Goal: Task Accomplishment & Management: Complete application form

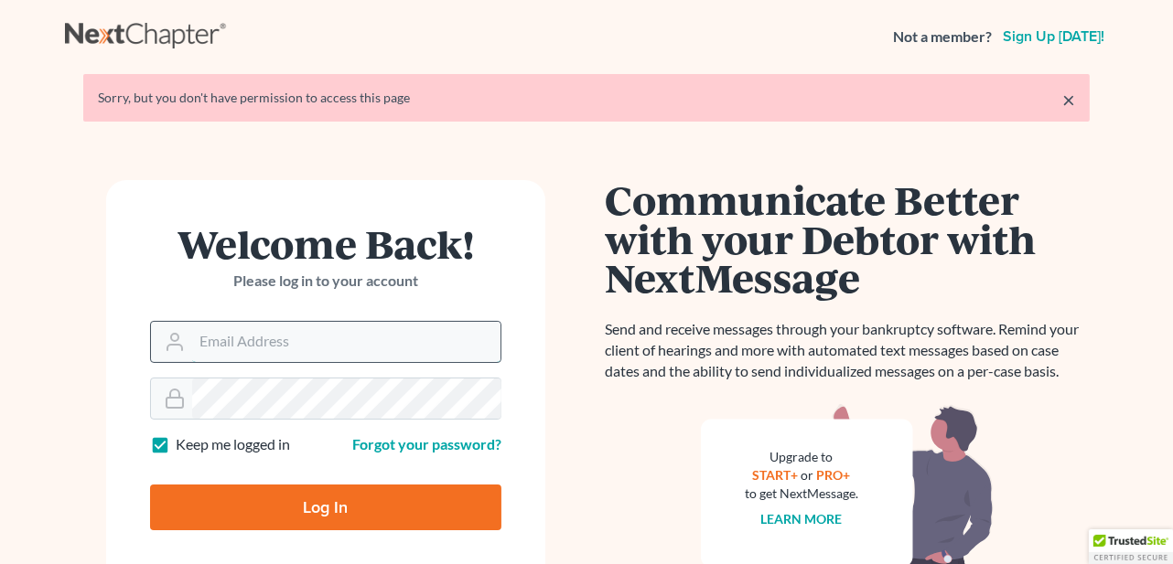
click at [245, 348] on input "Email Address" at bounding box center [346, 342] width 308 height 40
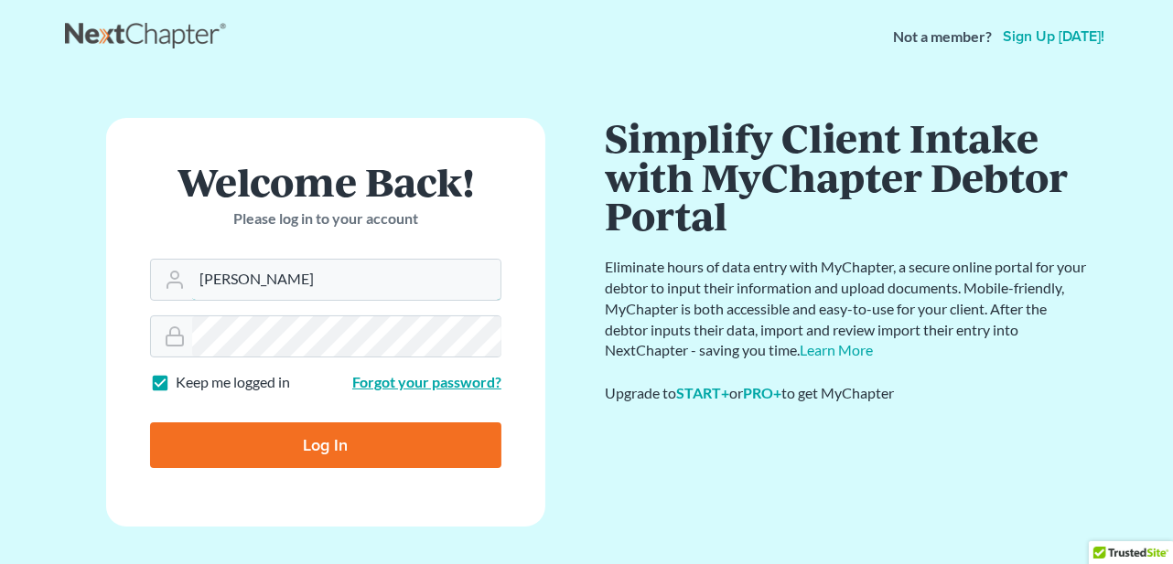
type input "dawn@molgardlaw.com"
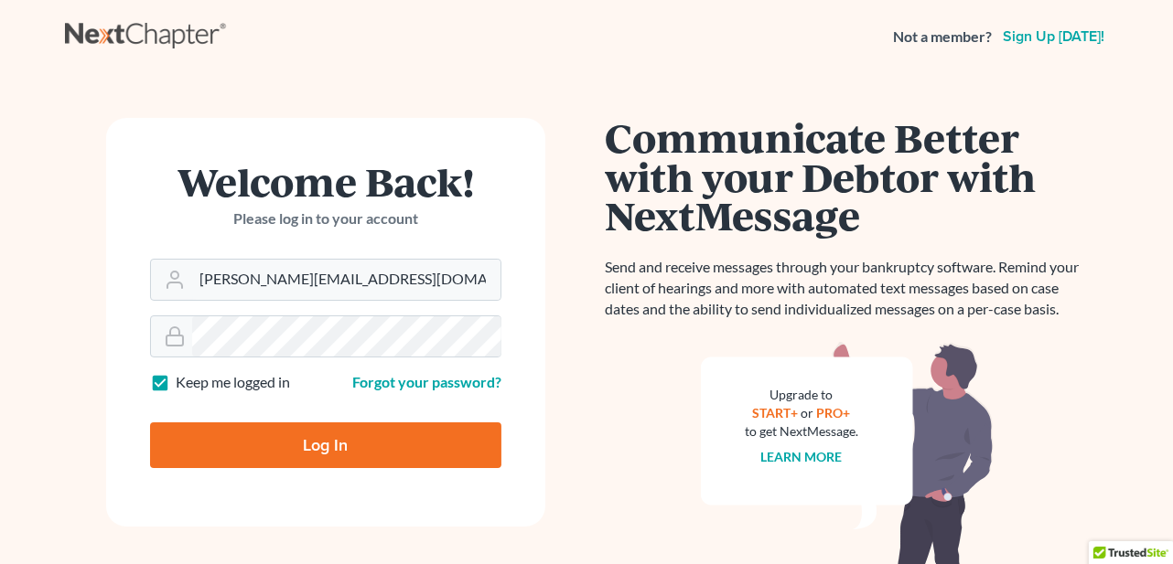
click at [319, 429] on input "Log In" at bounding box center [325, 446] width 351 height 46
type input "Thinking..."
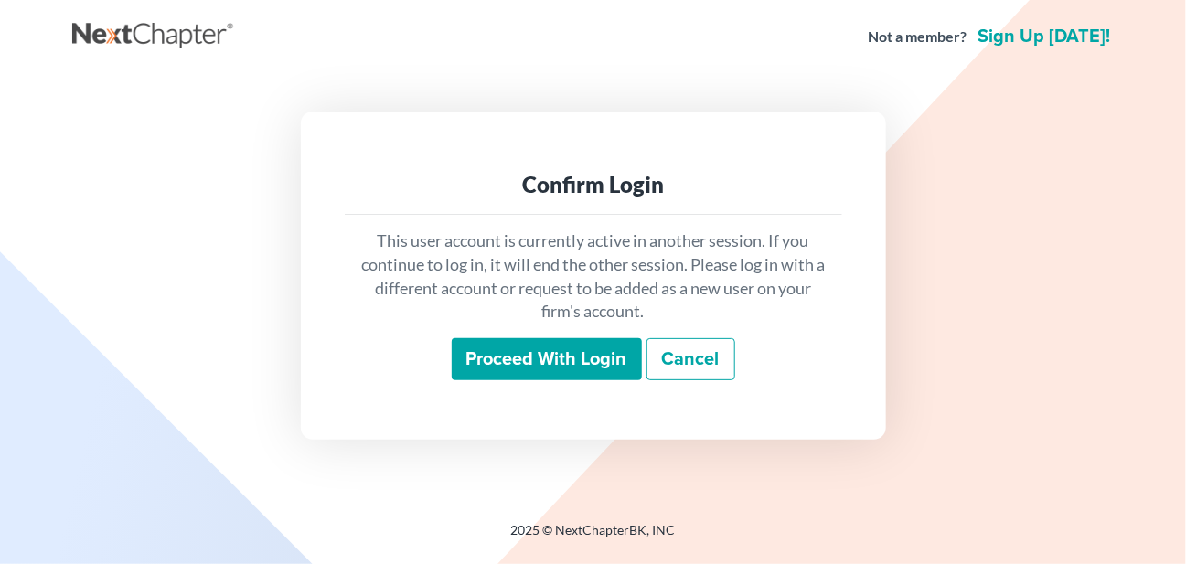
click at [622, 363] on input "Proceed with login" at bounding box center [547, 359] width 190 height 42
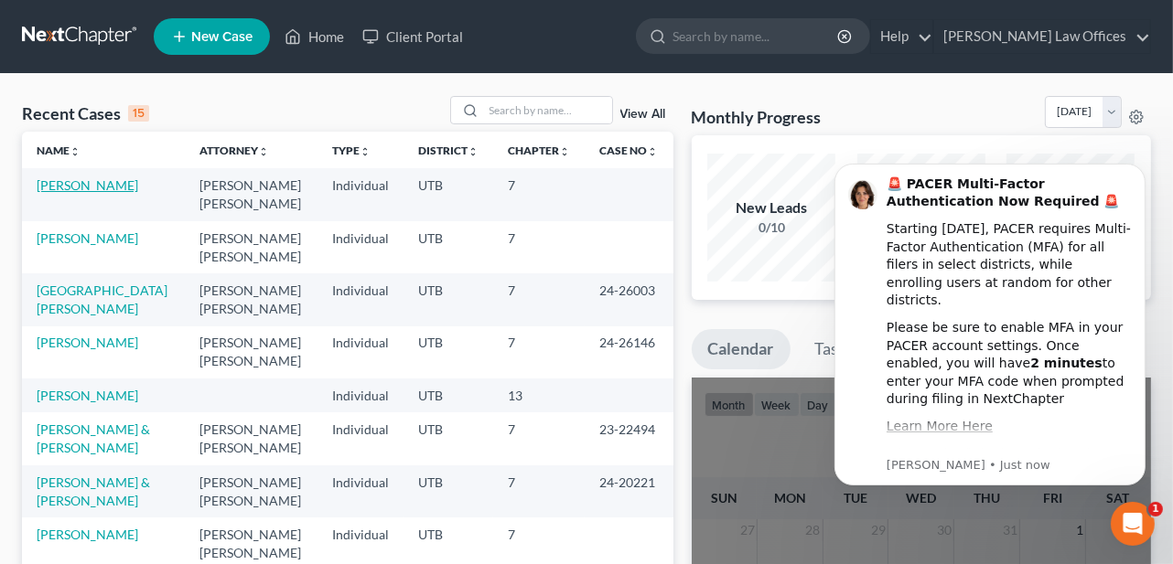
click at [91, 185] on link "[PERSON_NAME]" at bounding box center [88, 185] width 102 height 16
click at [963, 418] on link "Learn More Here" at bounding box center [938, 425] width 106 height 15
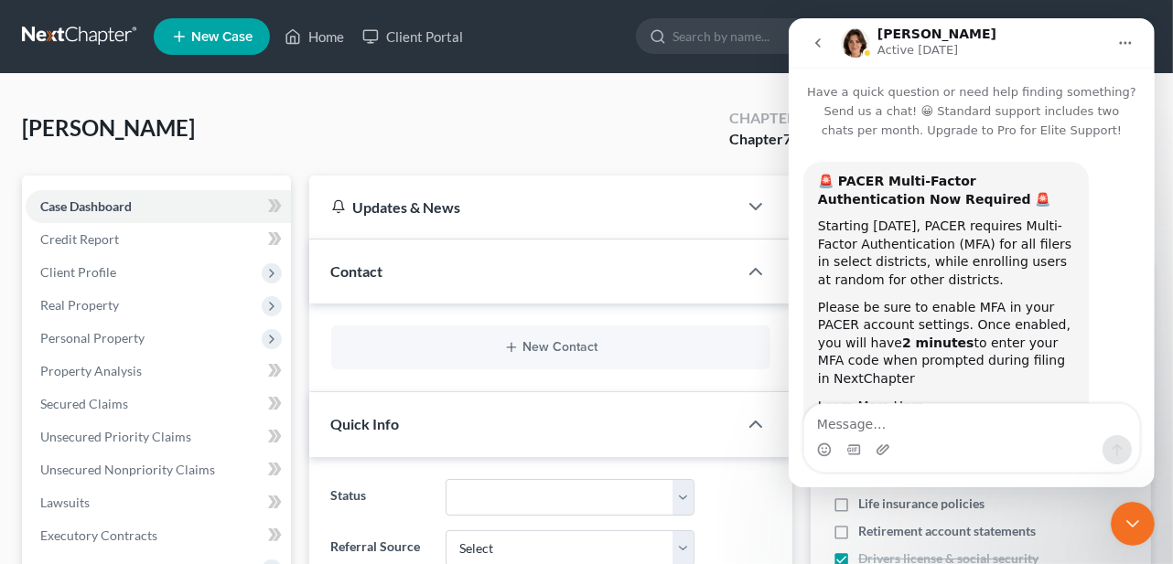
scroll to position [131, 0]
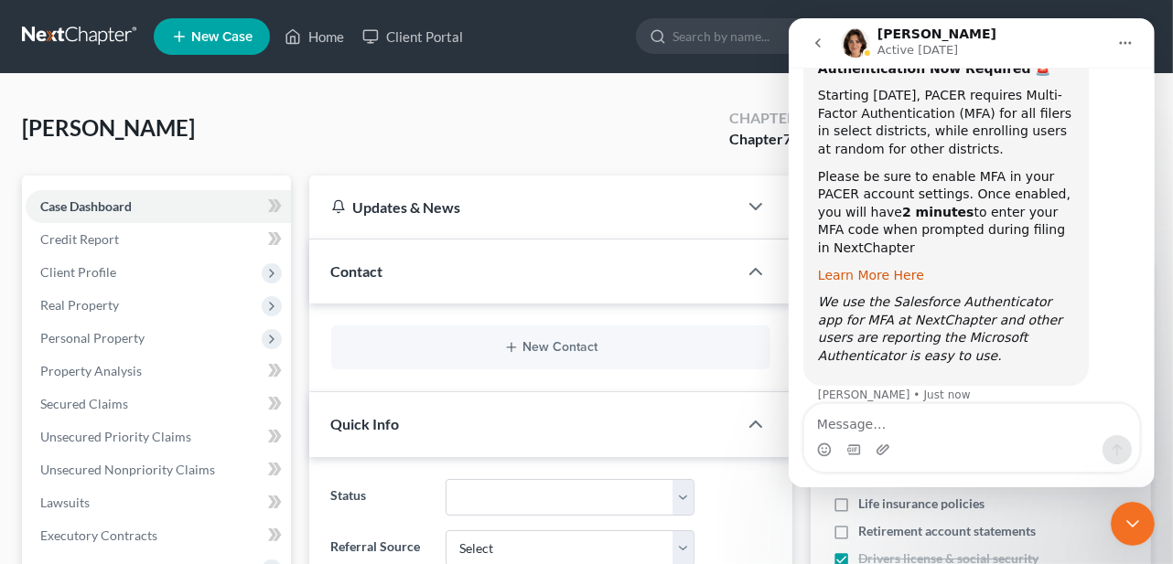
click at [862, 268] on link "Learn More Here" at bounding box center [870, 275] width 106 height 15
click at [1129, 535] on div "Close Intercom Messenger" at bounding box center [1131, 523] width 44 height 44
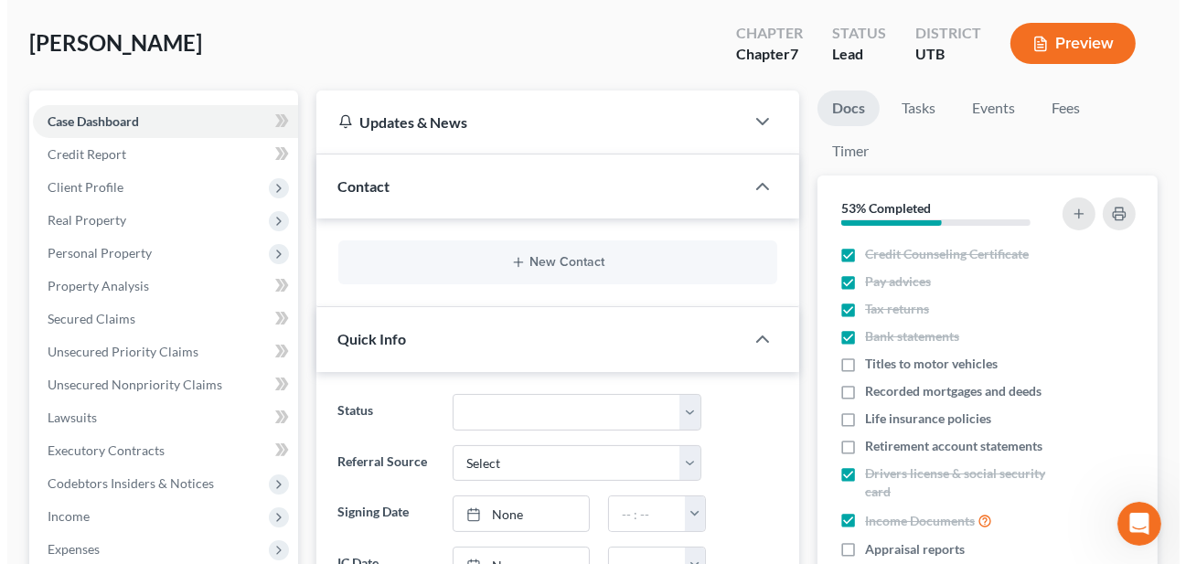
scroll to position [0, 0]
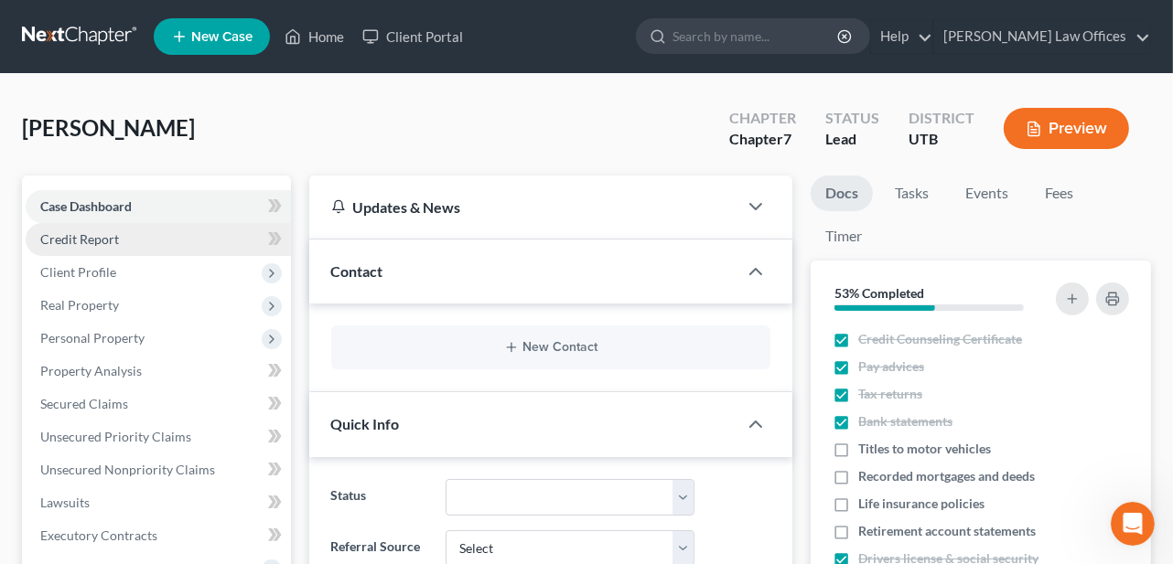
click at [92, 242] on span "Credit Report" at bounding box center [79, 239] width 79 height 16
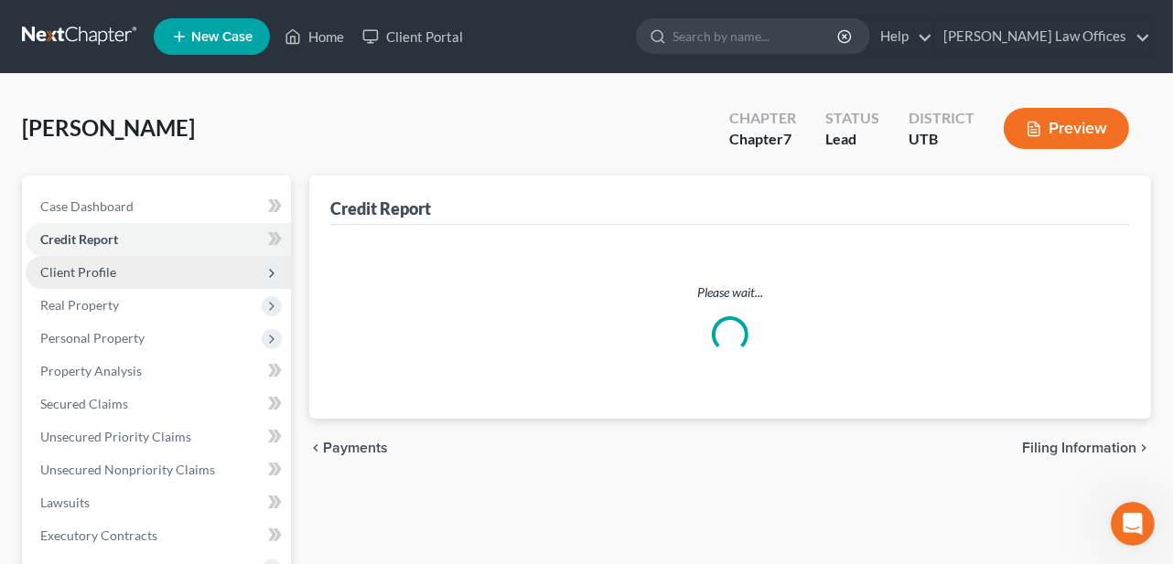
click at [112, 278] on span "Client Profile" at bounding box center [78, 272] width 76 height 16
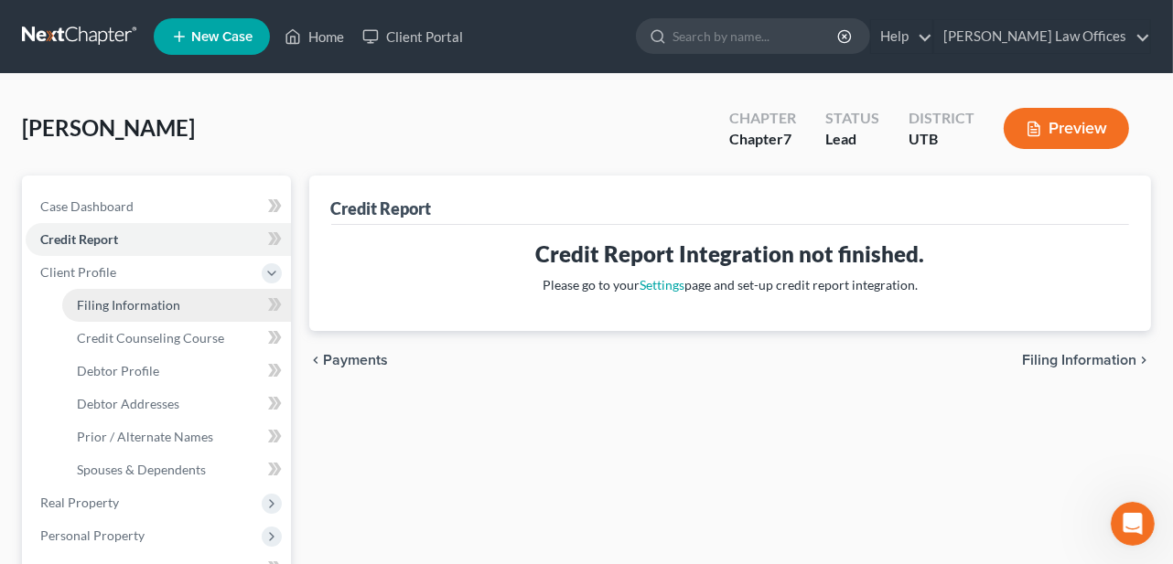
click at [121, 303] on span "Filing Information" at bounding box center [128, 305] width 103 height 16
select select "1"
select select "0"
select select "46"
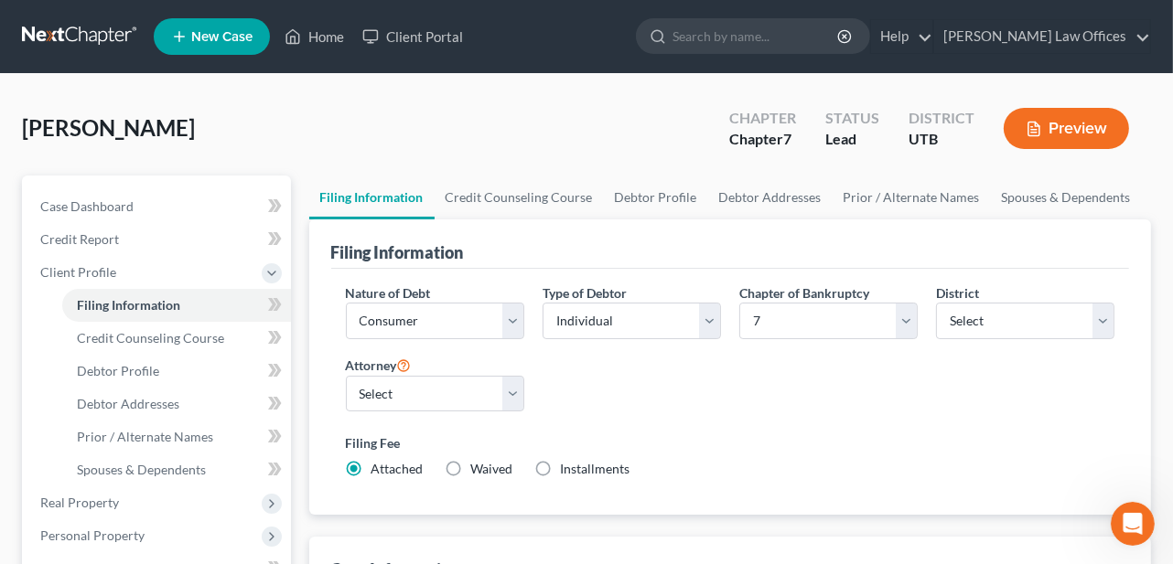
click at [1052, 137] on button "Preview" at bounding box center [1065, 128] width 125 height 41
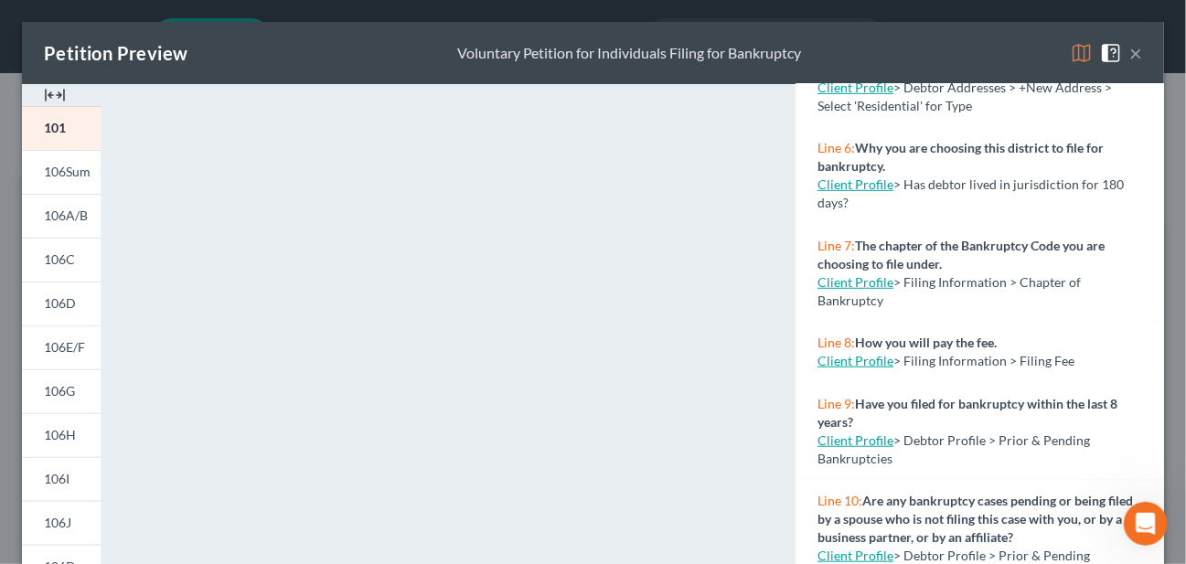
scroll to position [549, 0]
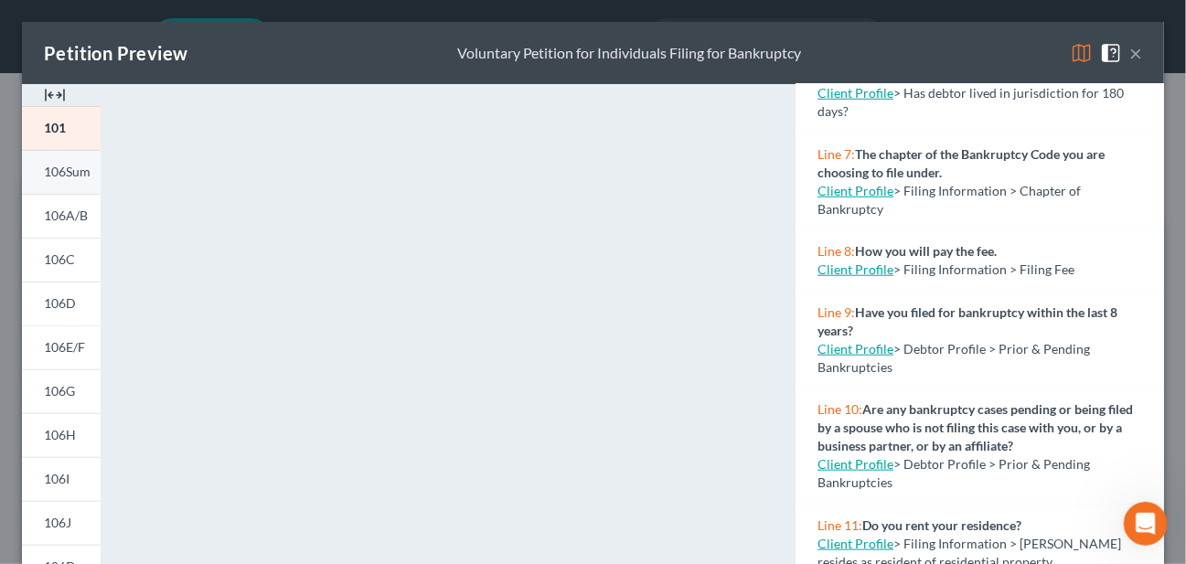
click at [73, 170] on span "106Sum" at bounding box center [67, 172] width 47 height 16
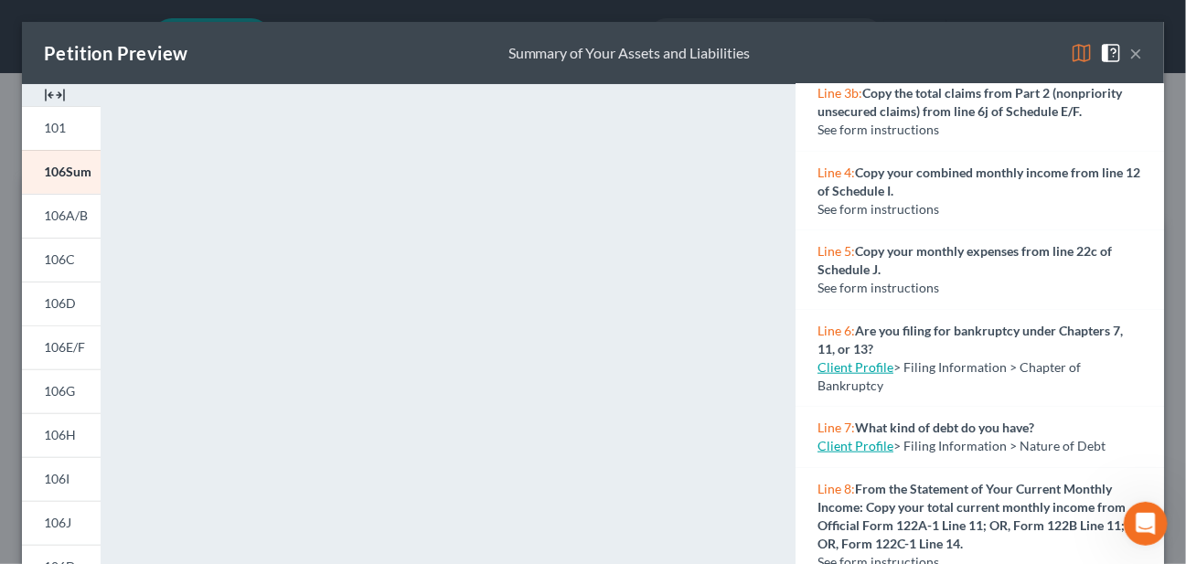
scroll to position [91, 0]
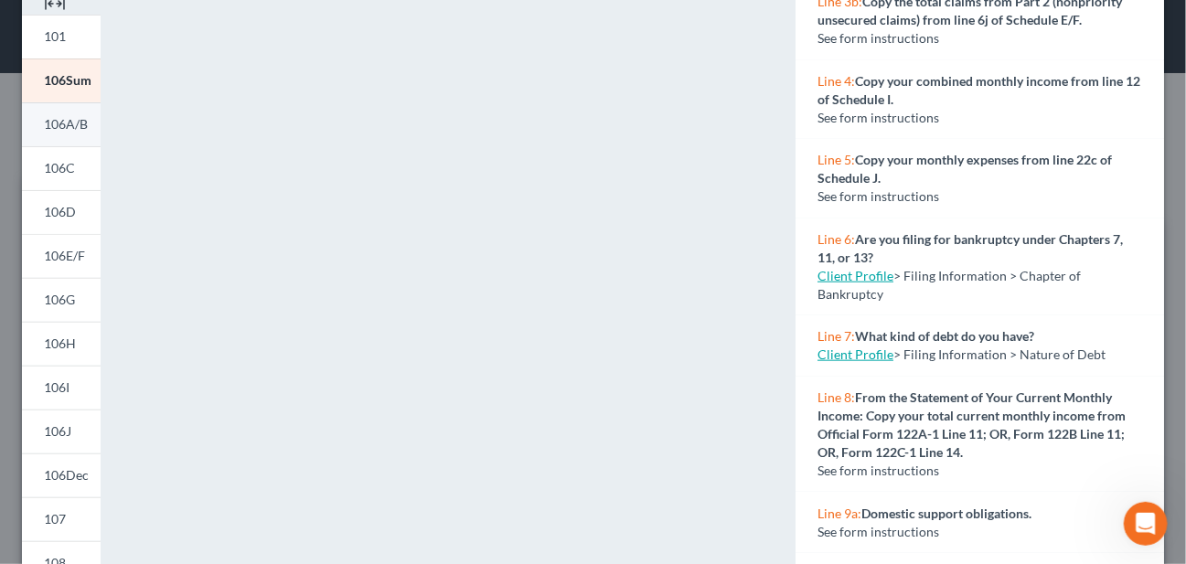
click at [53, 119] on span "106A/B" at bounding box center [66, 124] width 44 height 16
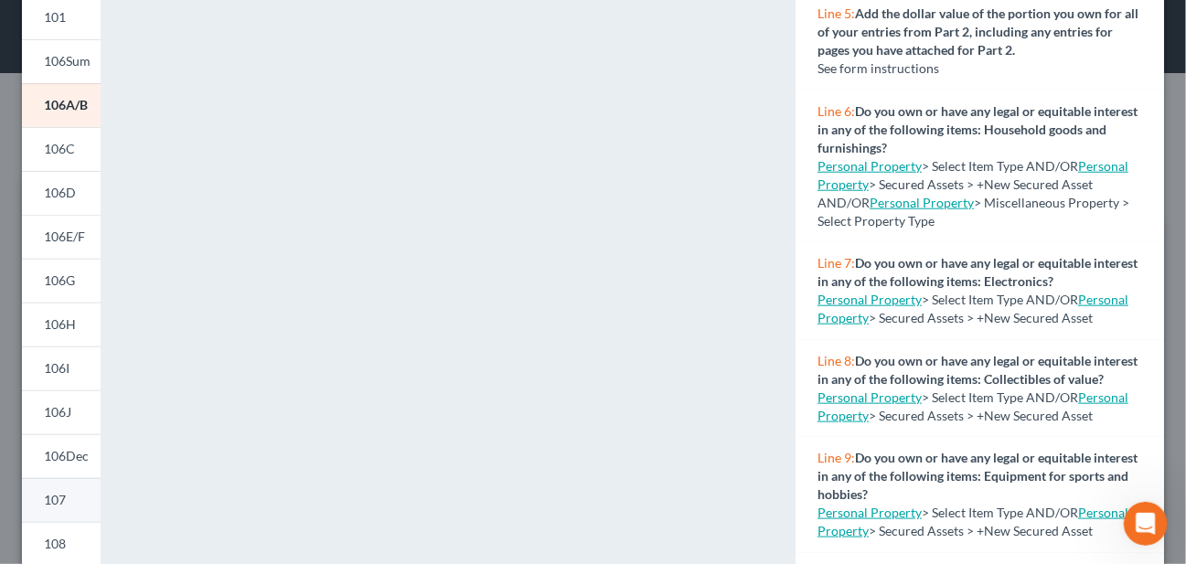
scroll to position [101, 0]
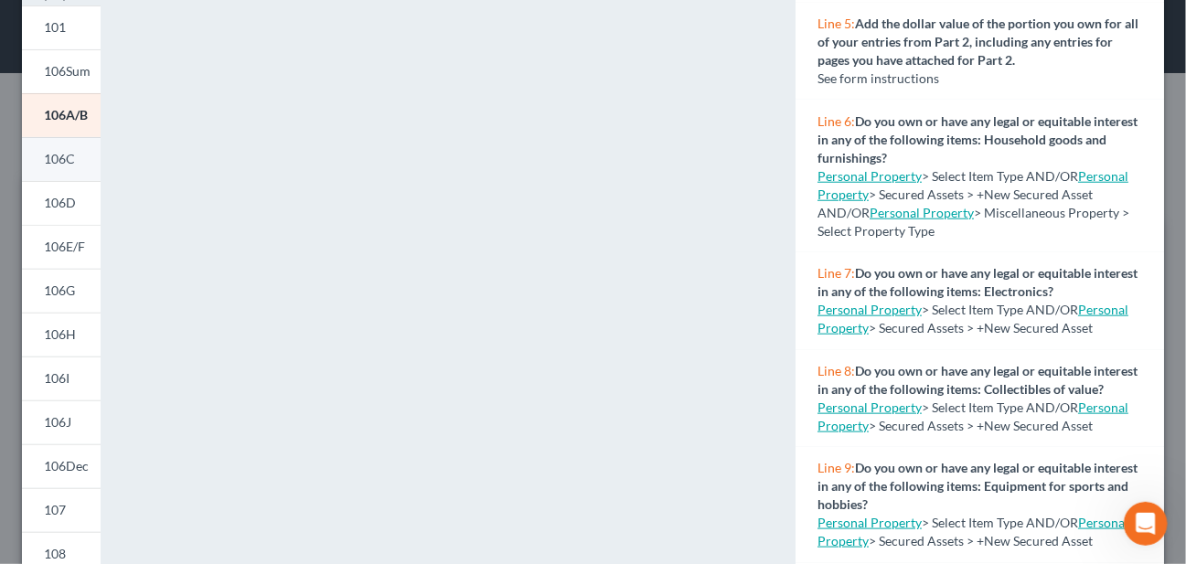
click at [59, 153] on span "106C" at bounding box center [59, 159] width 31 height 16
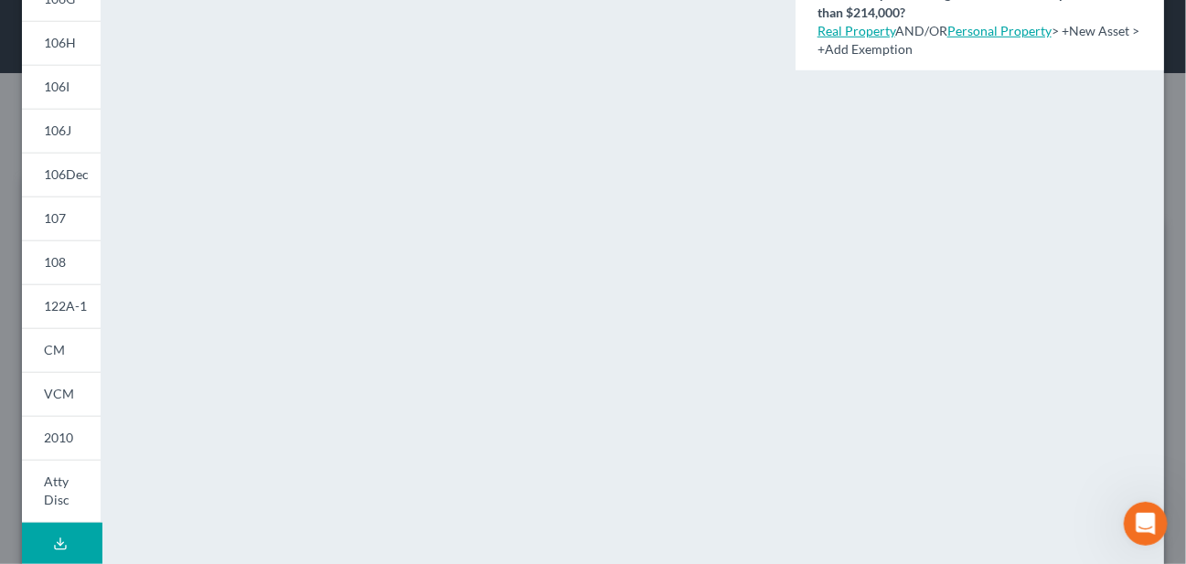
scroll to position [284, 0]
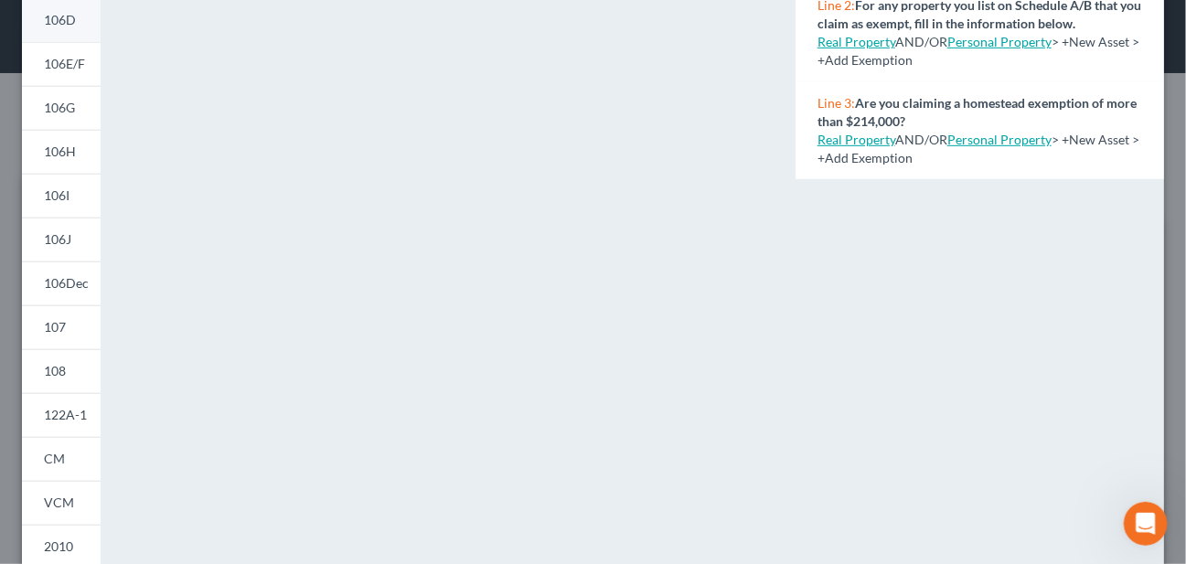
click at [85, 26] on link "106D" at bounding box center [61, 20] width 79 height 44
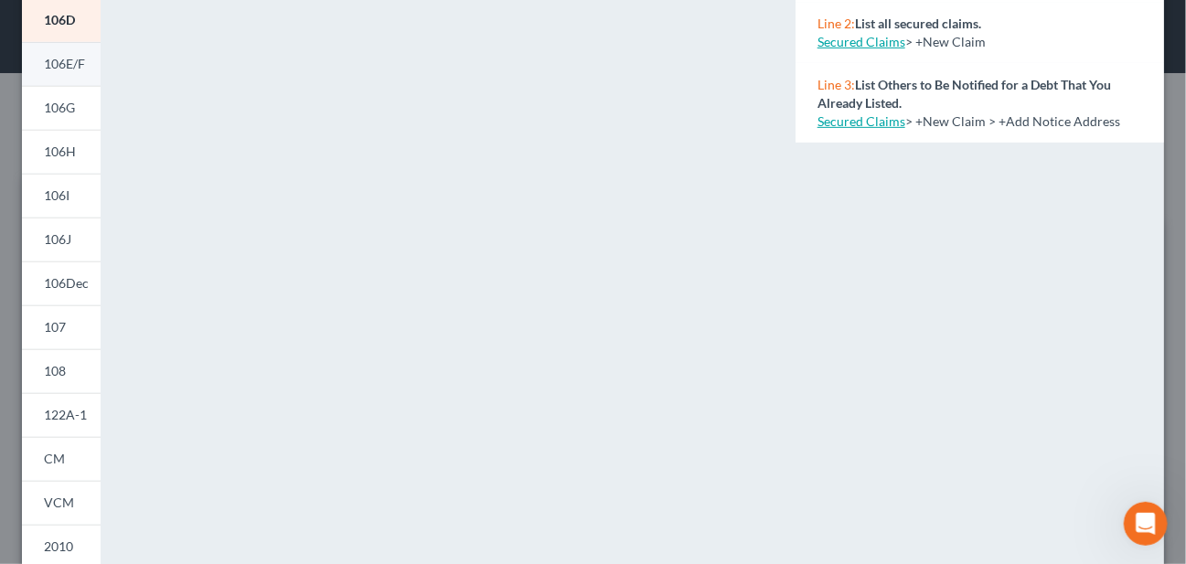
click at [70, 59] on span "106E/F" at bounding box center [64, 64] width 41 height 16
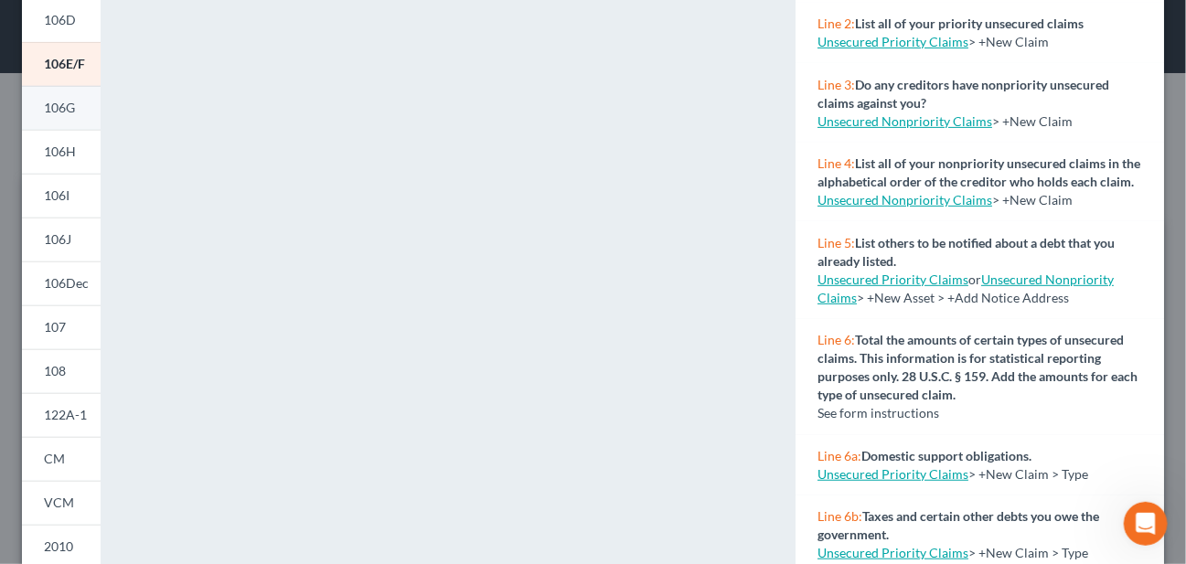
click at [79, 103] on link "106G" at bounding box center [61, 108] width 79 height 44
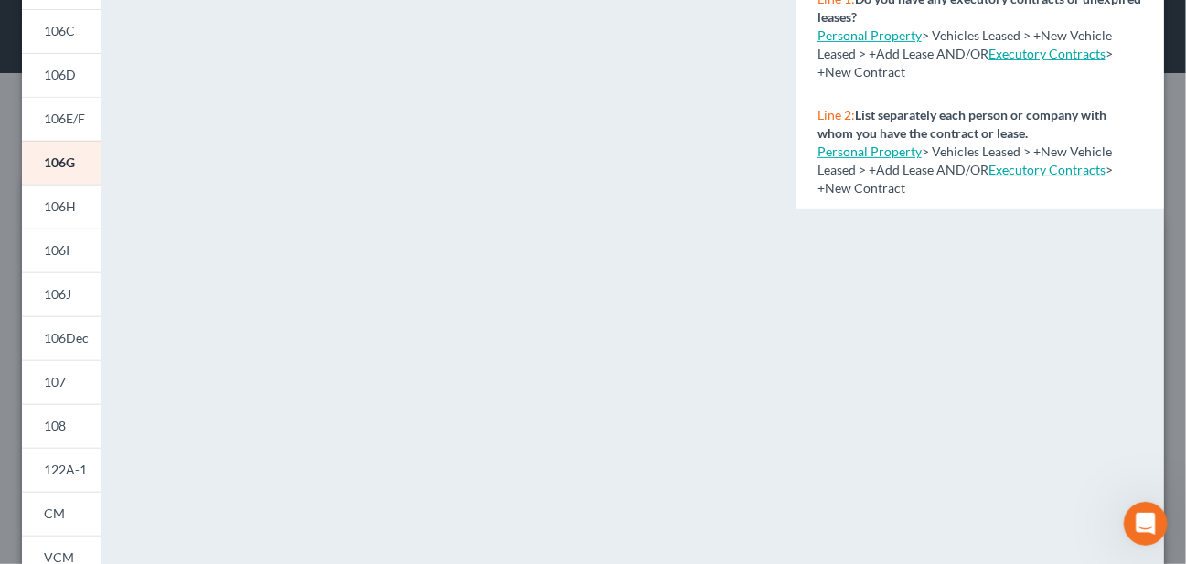
scroll to position [192, 0]
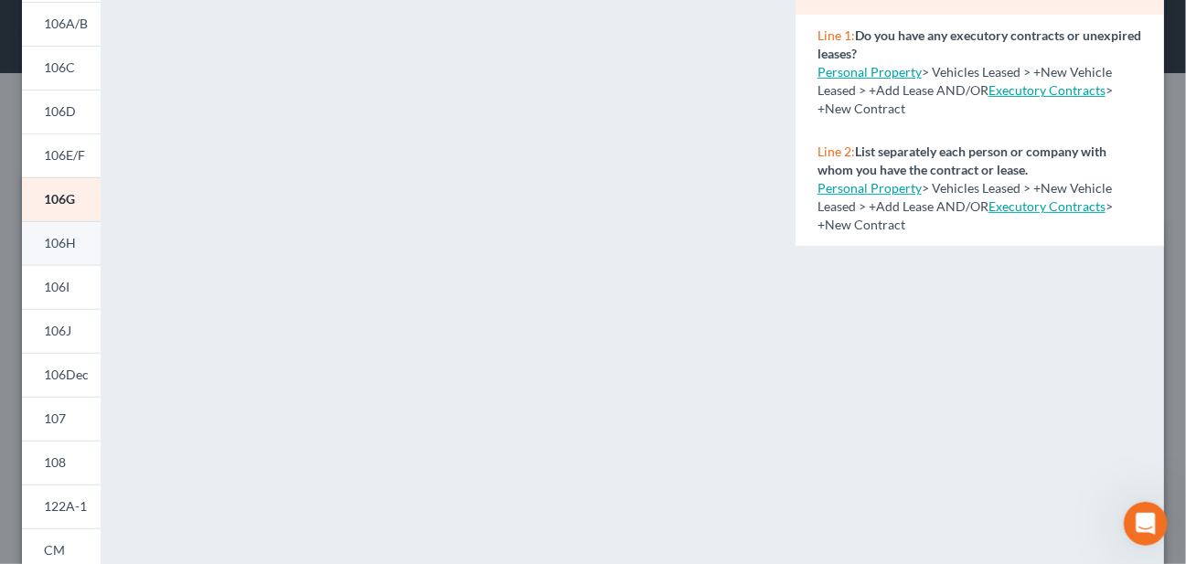
click at [50, 236] on span "106H" at bounding box center [60, 243] width 32 height 16
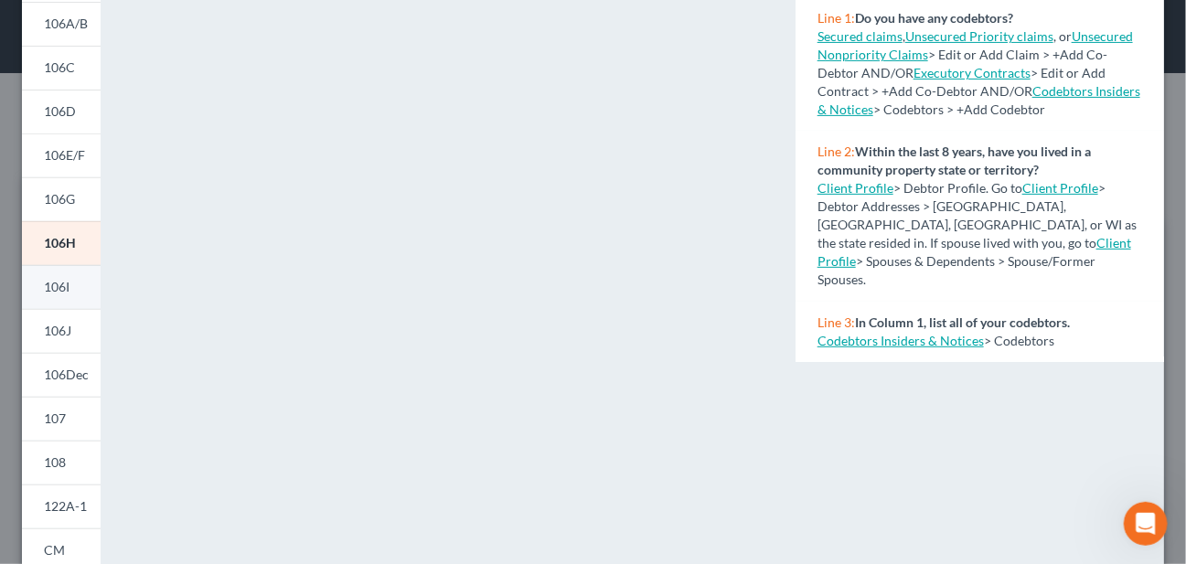
click at [70, 284] on span "106I" at bounding box center [57, 287] width 26 height 16
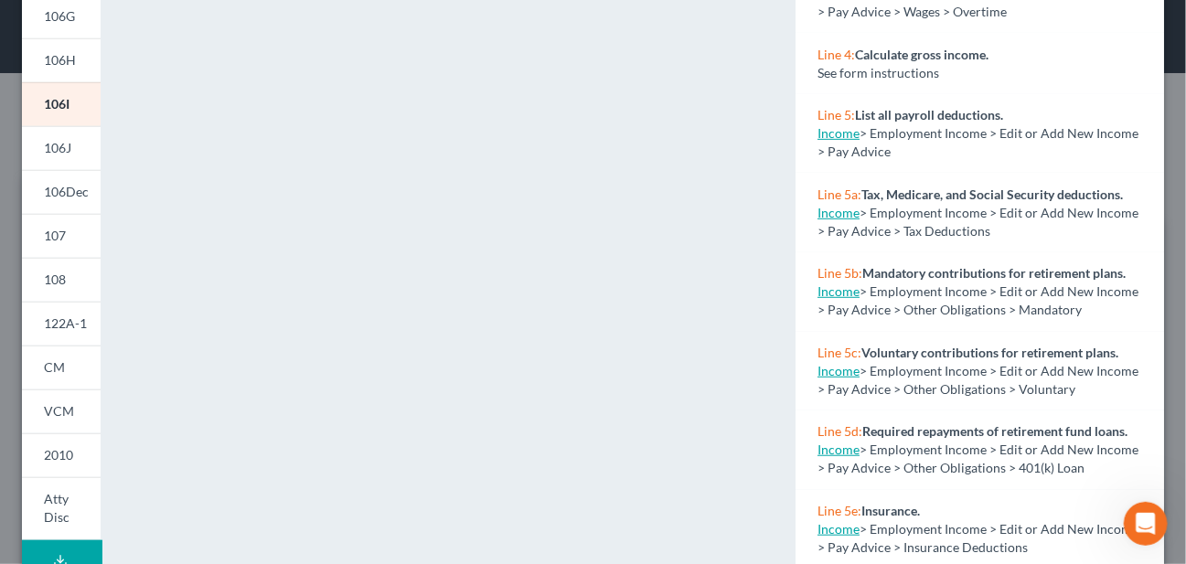
scroll to position [466, 0]
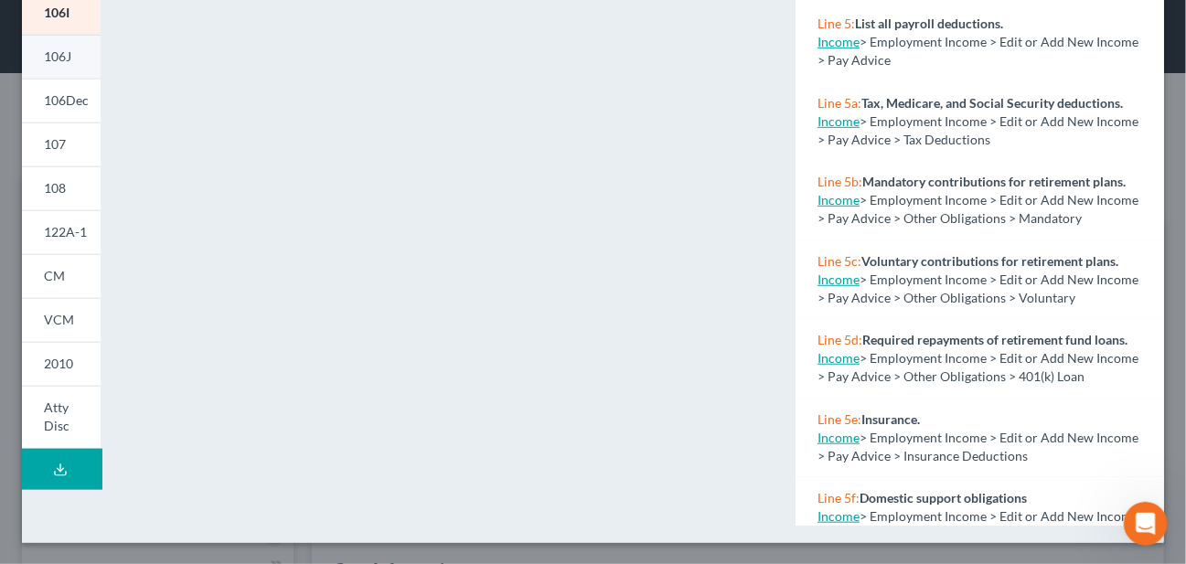
click at [75, 58] on link "106J" at bounding box center [61, 57] width 79 height 44
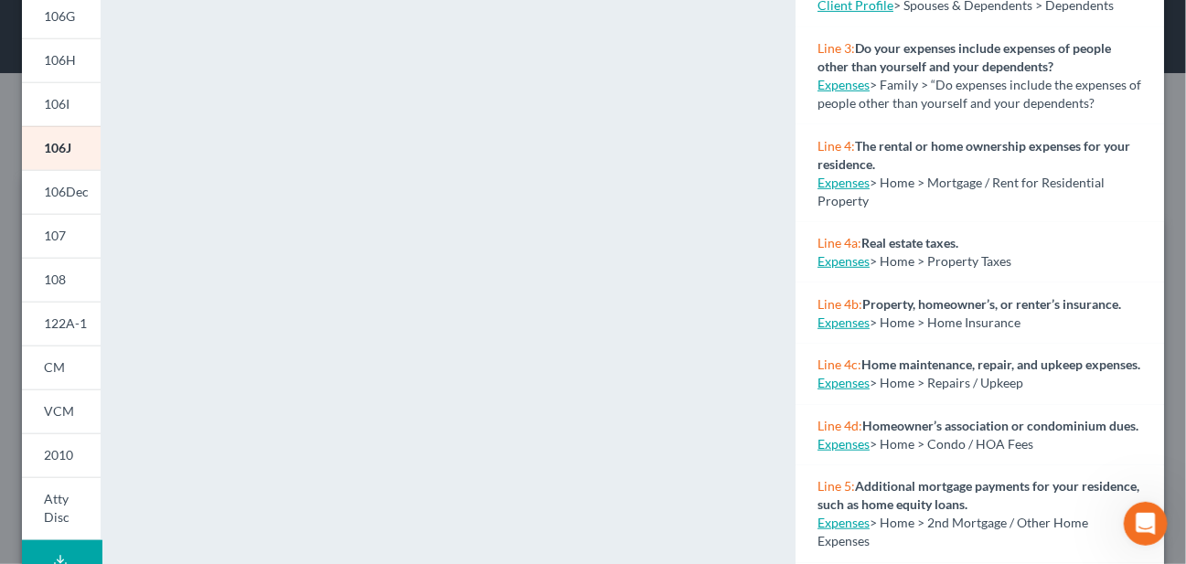
scroll to position [284, 0]
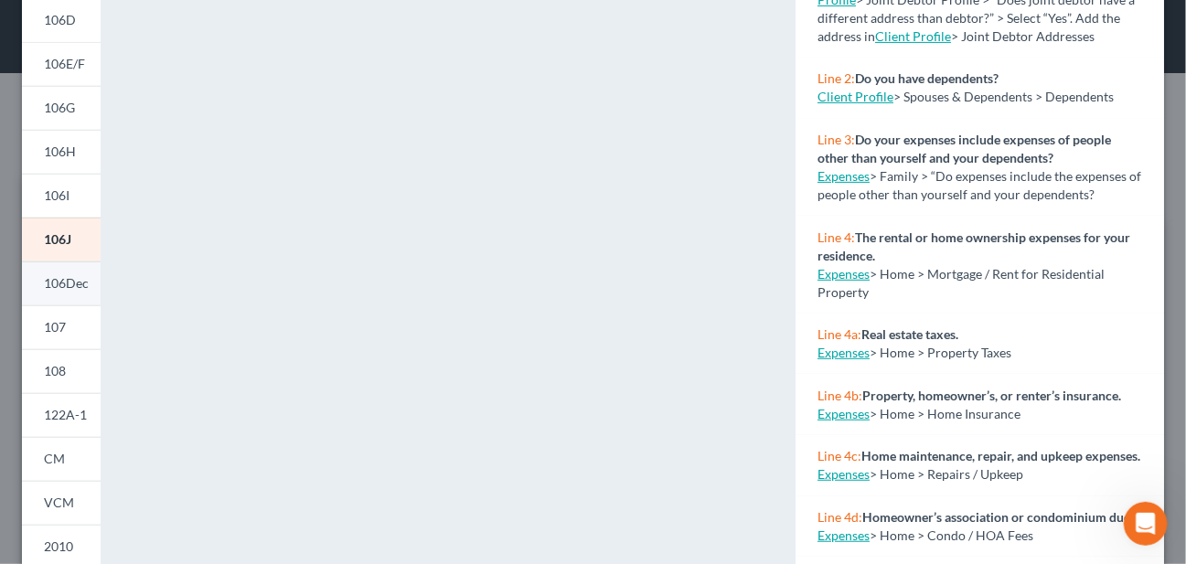
click at [80, 286] on span "106Dec" at bounding box center [66, 283] width 45 height 16
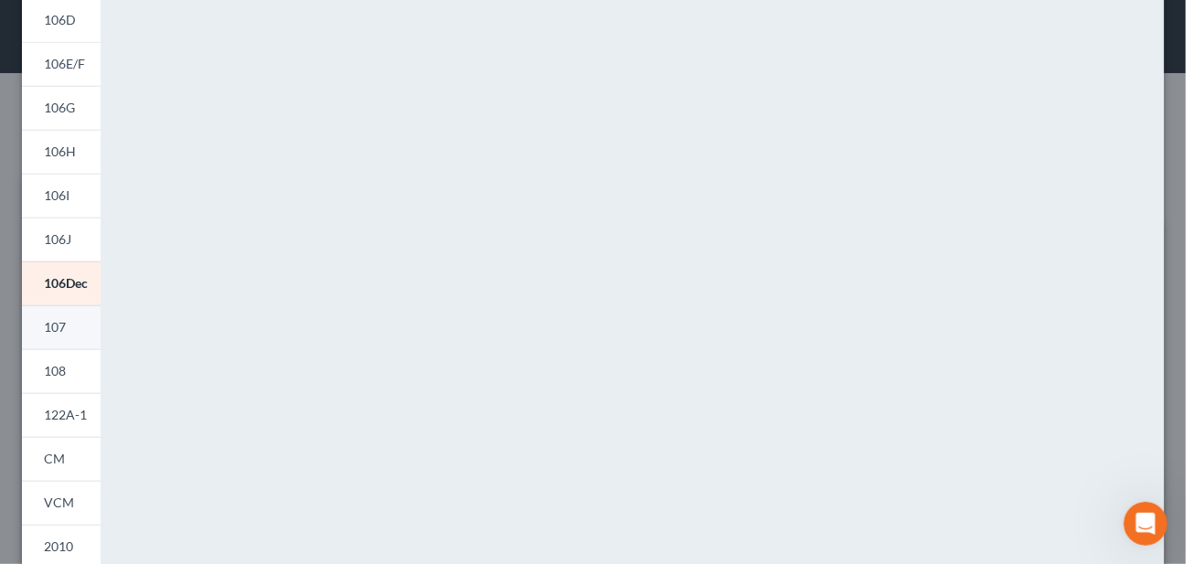
click at [59, 324] on span "107" at bounding box center [55, 327] width 22 height 16
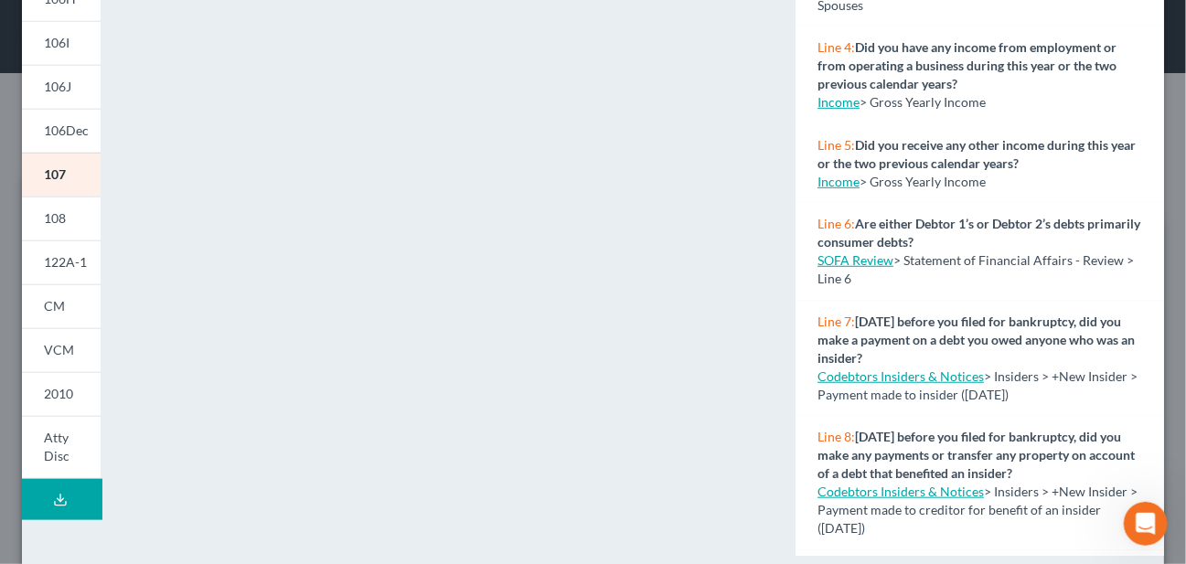
scroll to position [466, 0]
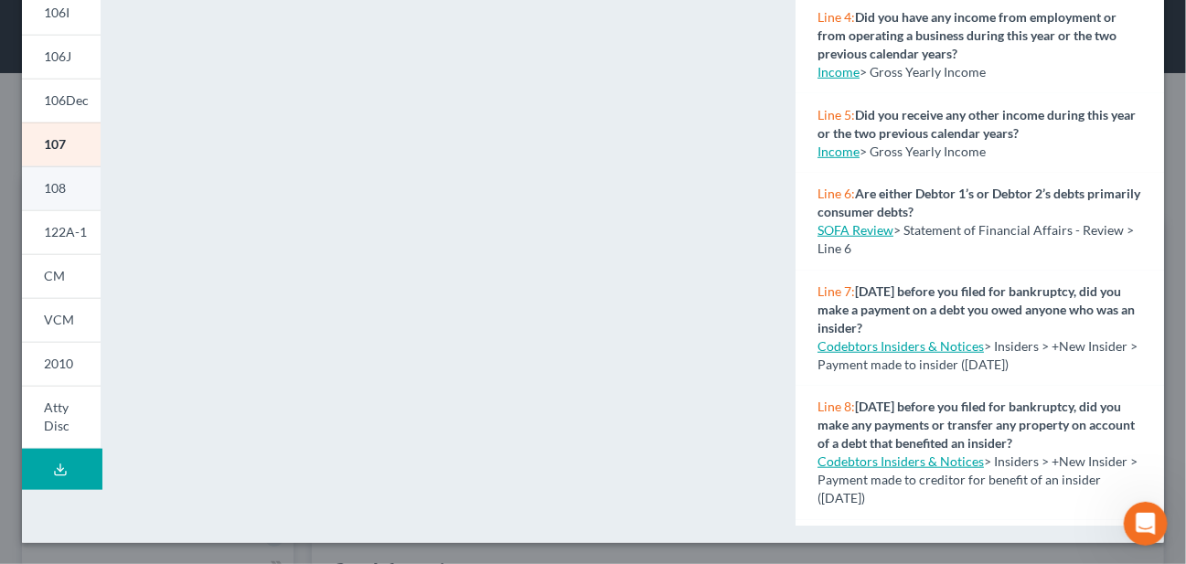
click at [49, 189] on span "108" at bounding box center [55, 188] width 22 height 16
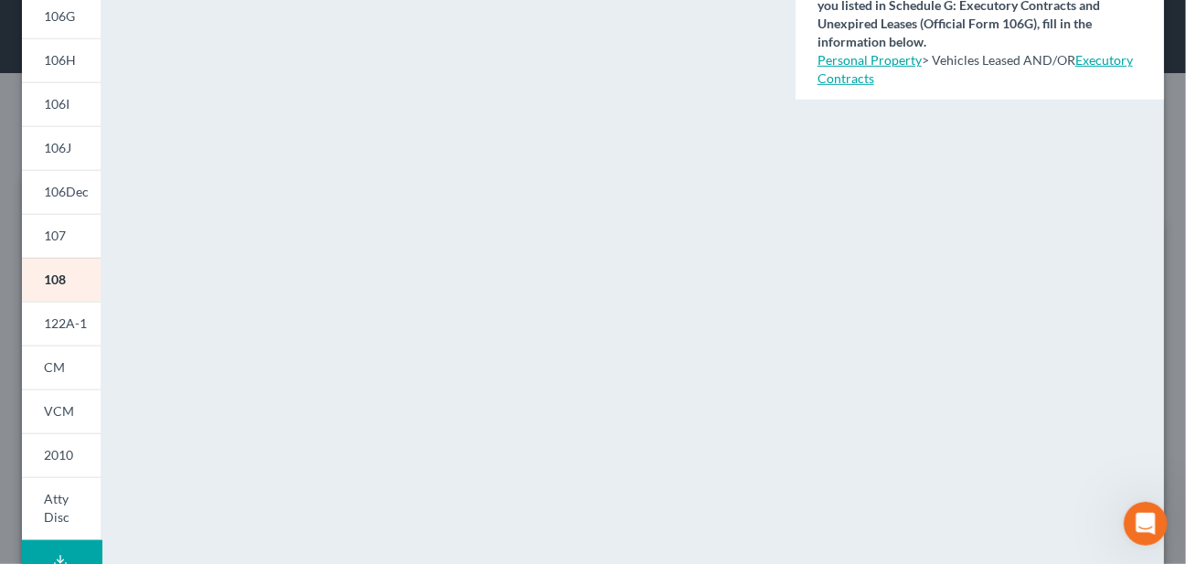
scroll to position [375, 0]
click at [69, 314] on link "122A-1" at bounding box center [61, 324] width 79 height 44
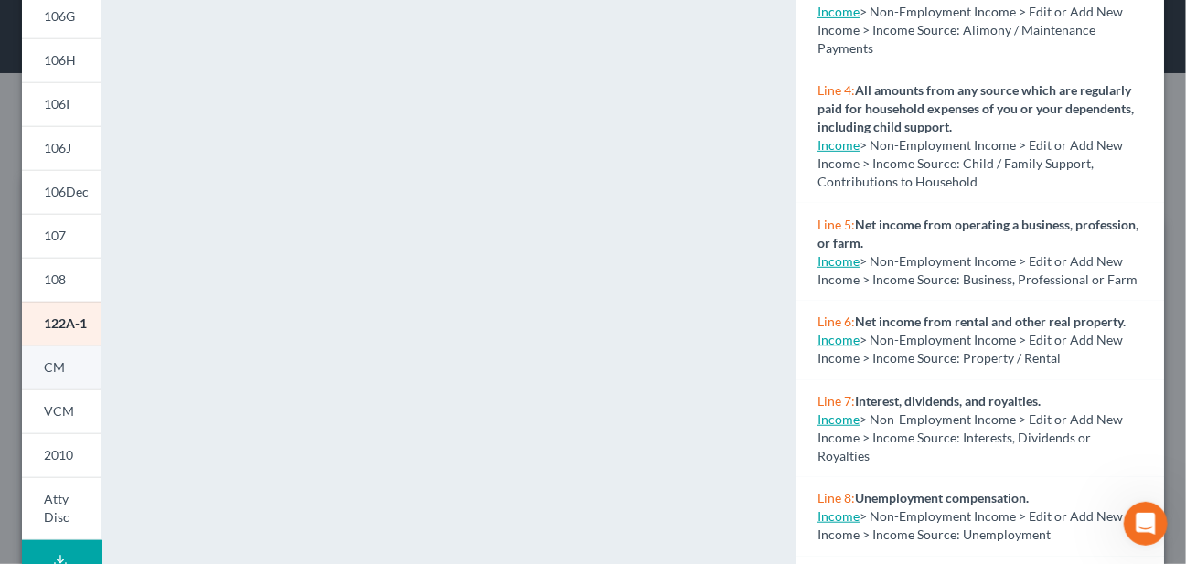
click at [52, 362] on span "CM" at bounding box center [54, 367] width 21 height 16
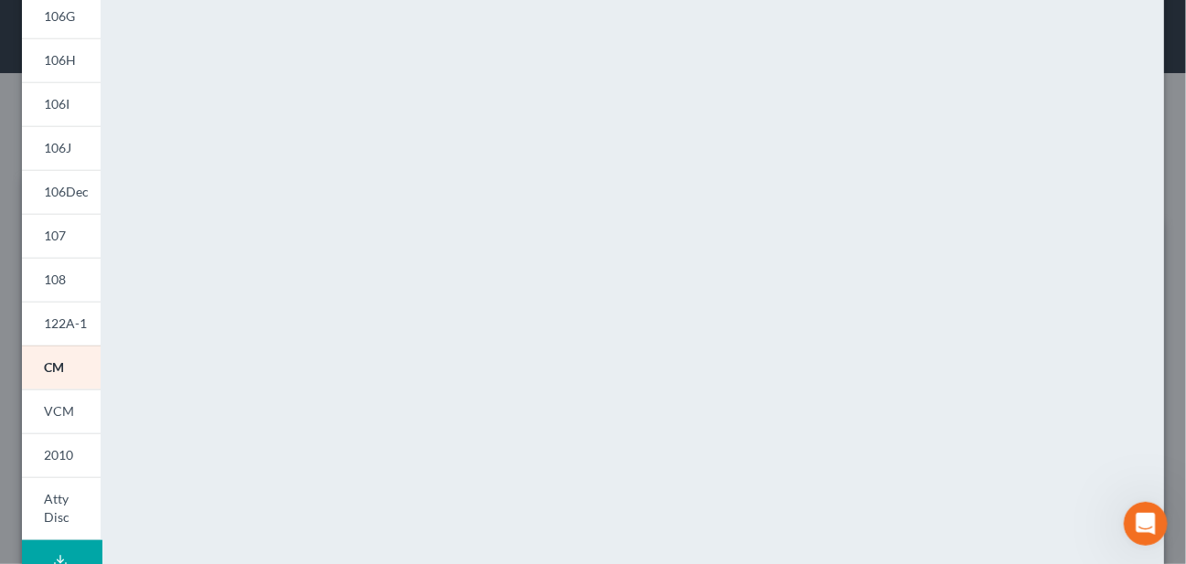
scroll to position [466, 0]
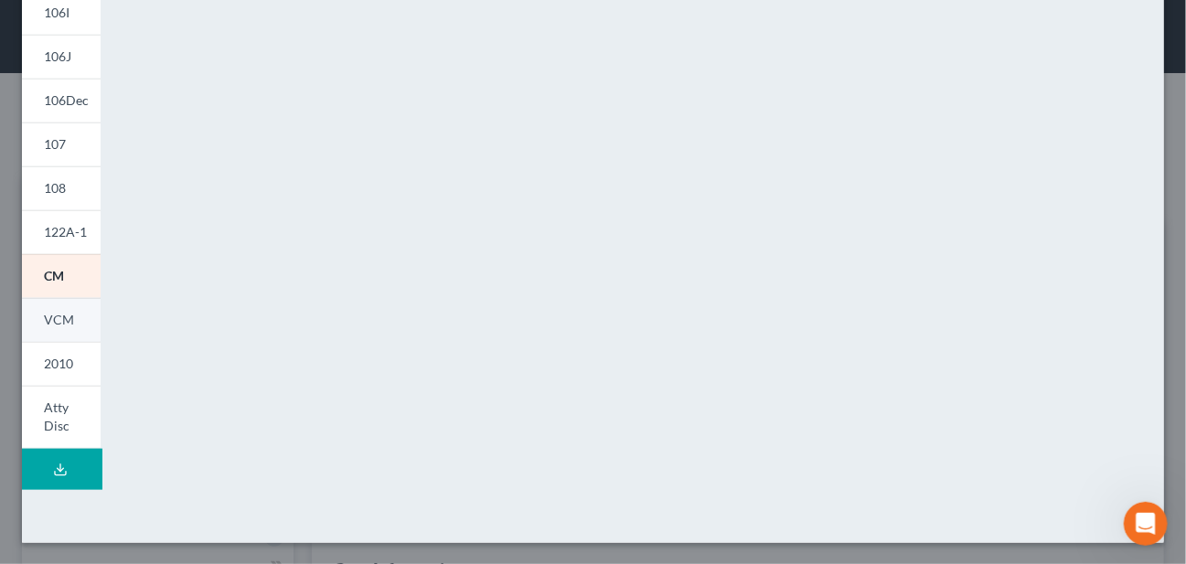
click at [75, 318] on link "VCM" at bounding box center [61, 320] width 79 height 44
click at [41, 362] on link "2010" at bounding box center [61, 364] width 79 height 44
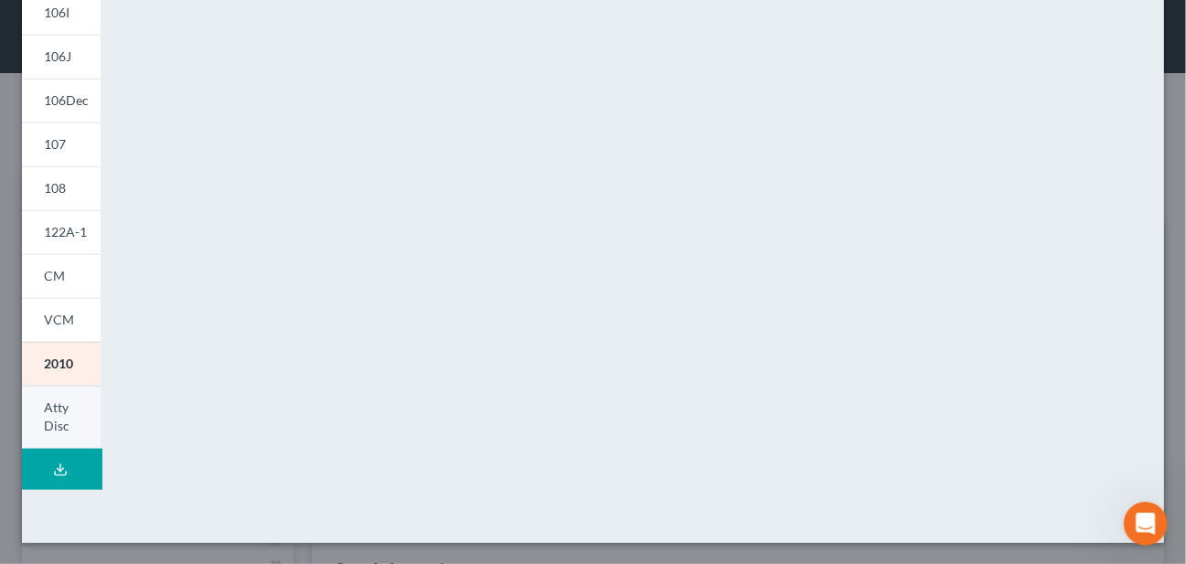
click at [54, 411] on span "Atty Disc" at bounding box center [57, 417] width 26 height 34
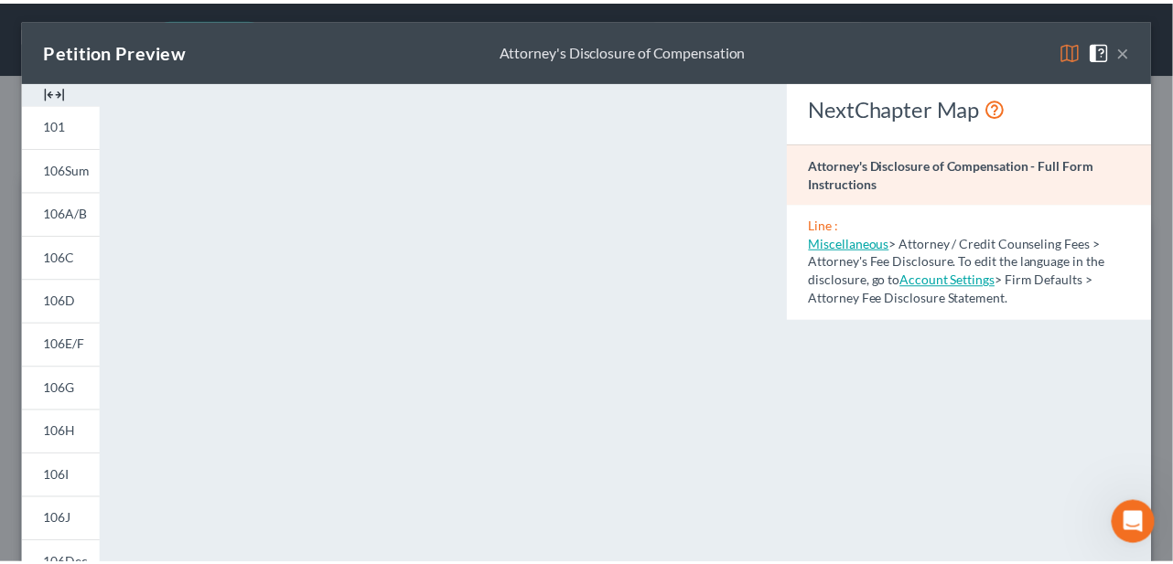
scroll to position [0, 0]
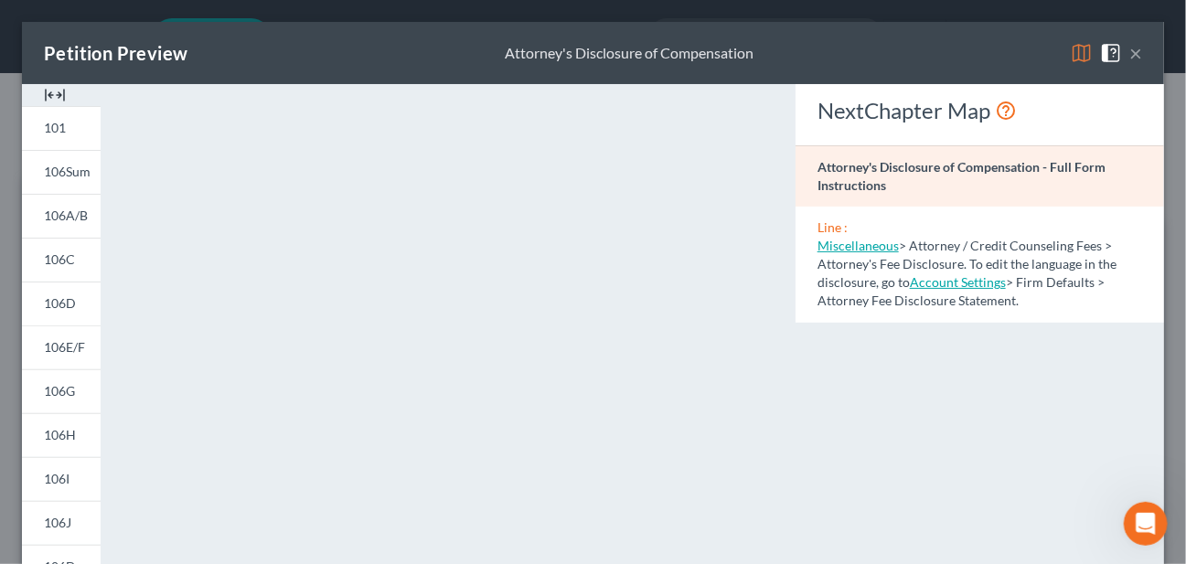
click at [1130, 51] on button "×" at bounding box center [1136, 53] width 13 height 22
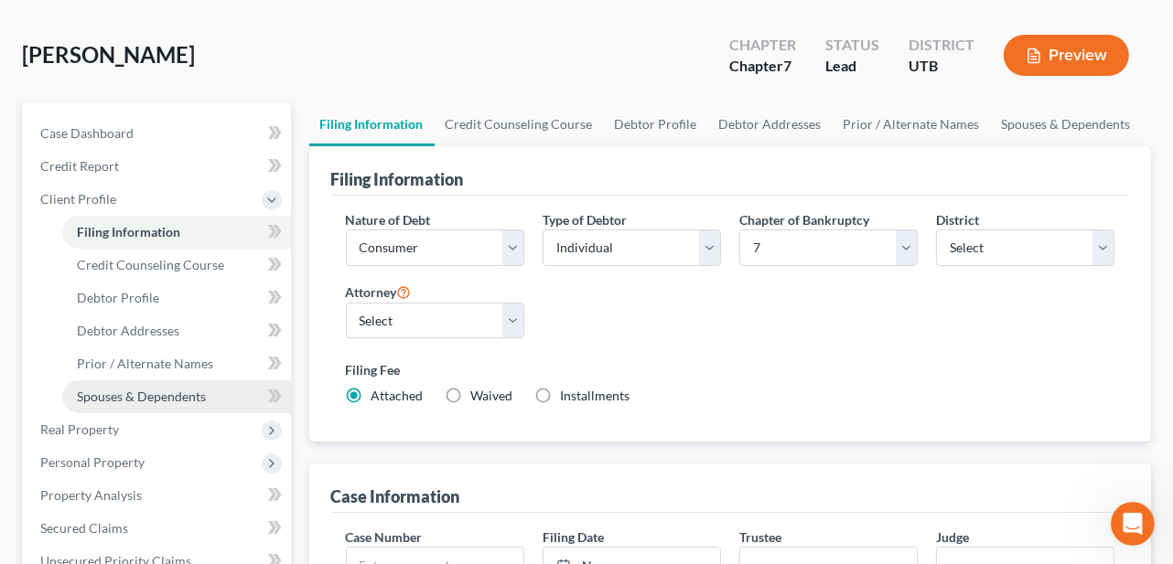
scroll to position [91, 0]
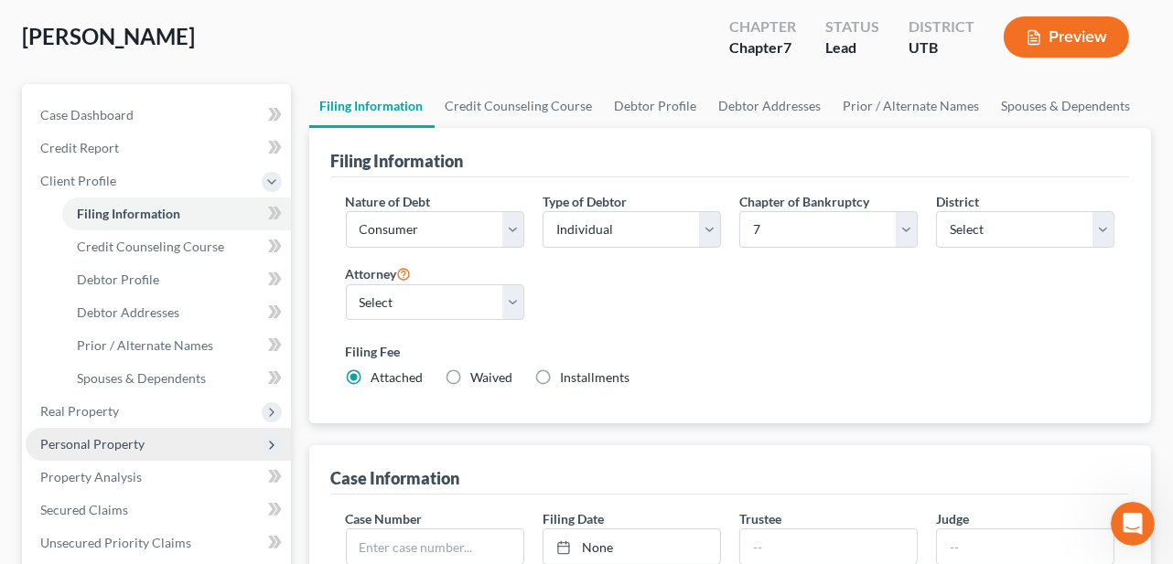
click at [114, 443] on span "Personal Property" at bounding box center [92, 444] width 104 height 16
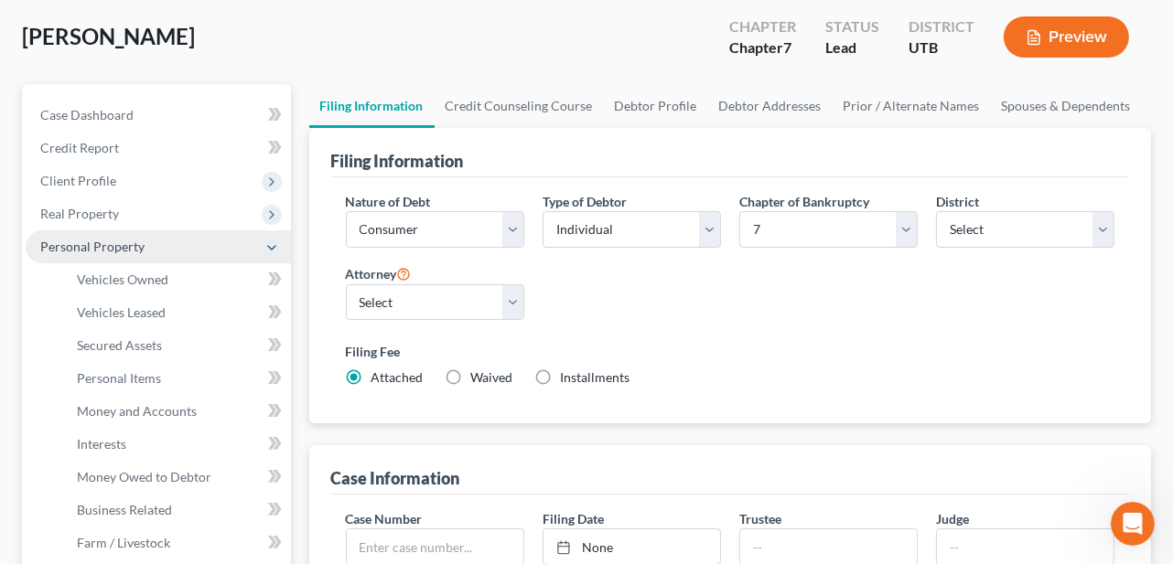
scroll to position [183, 0]
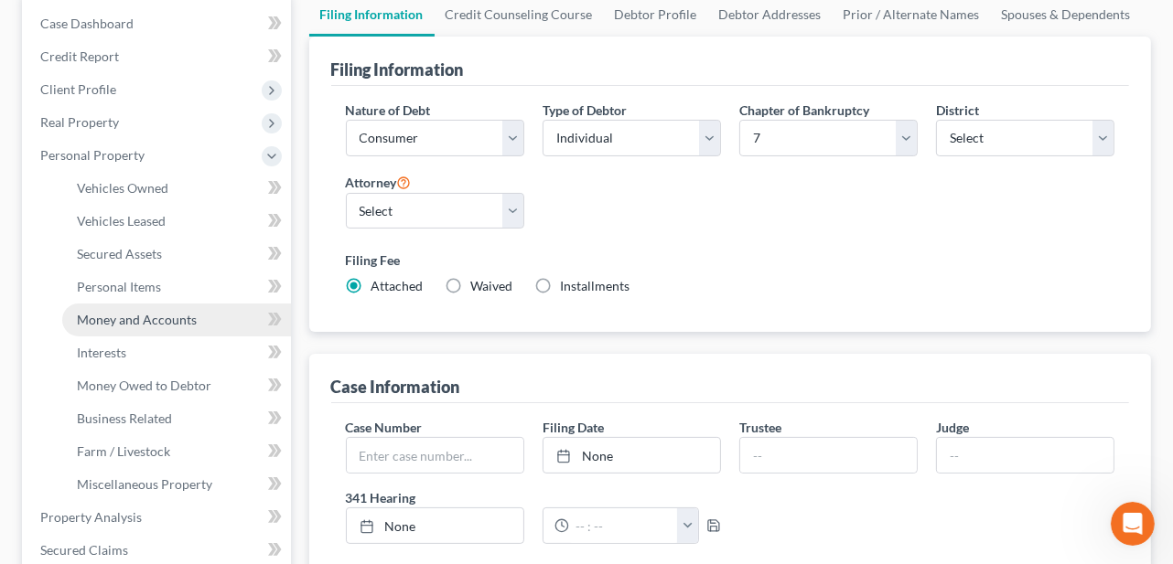
click at [203, 323] on link "Money and Accounts" at bounding box center [176, 320] width 229 height 33
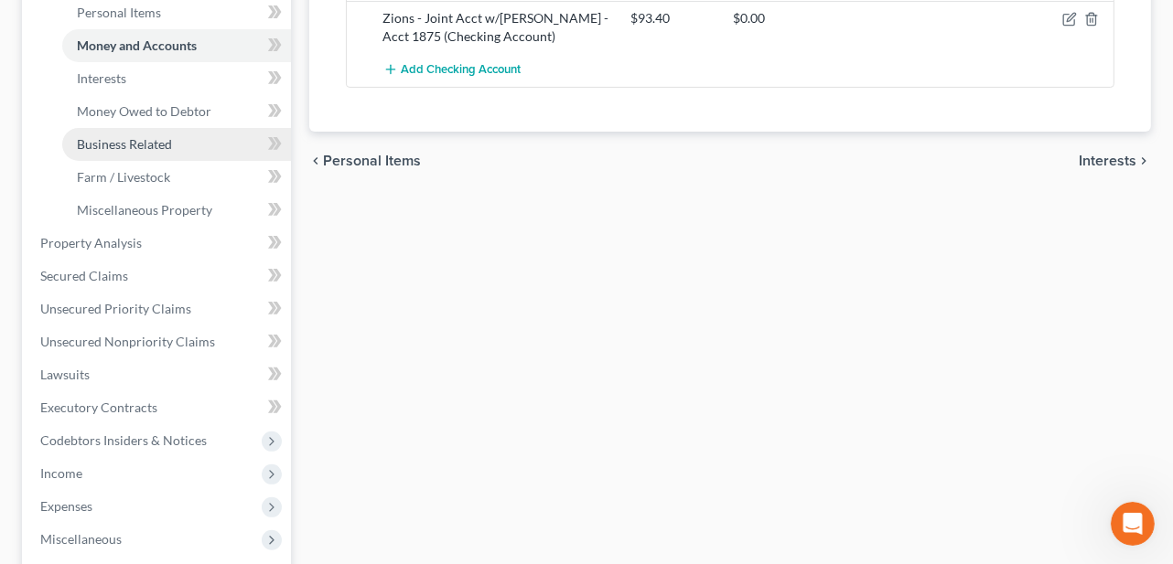
scroll to position [549, 0]
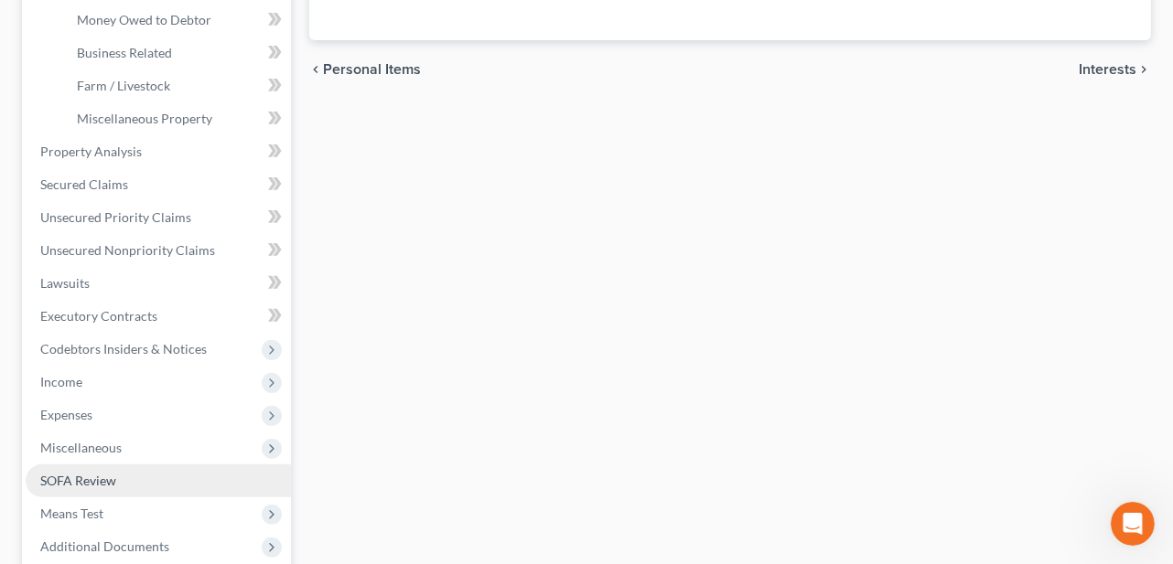
click at [93, 482] on span "SOFA Review" at bounding box center [78, 481] width 76 height 16
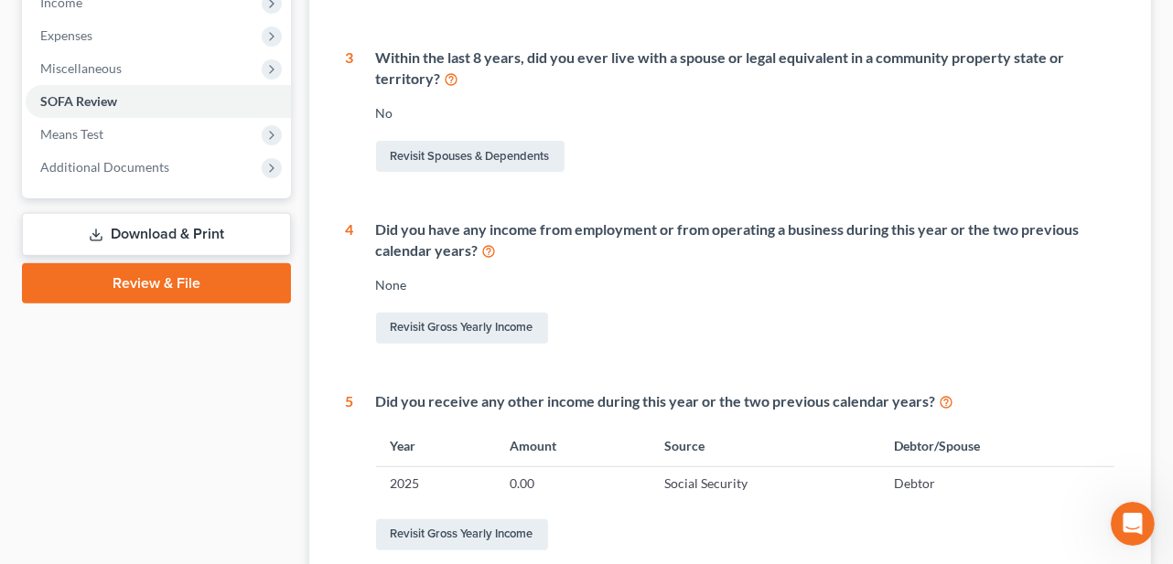
scroll to position [640, 0]
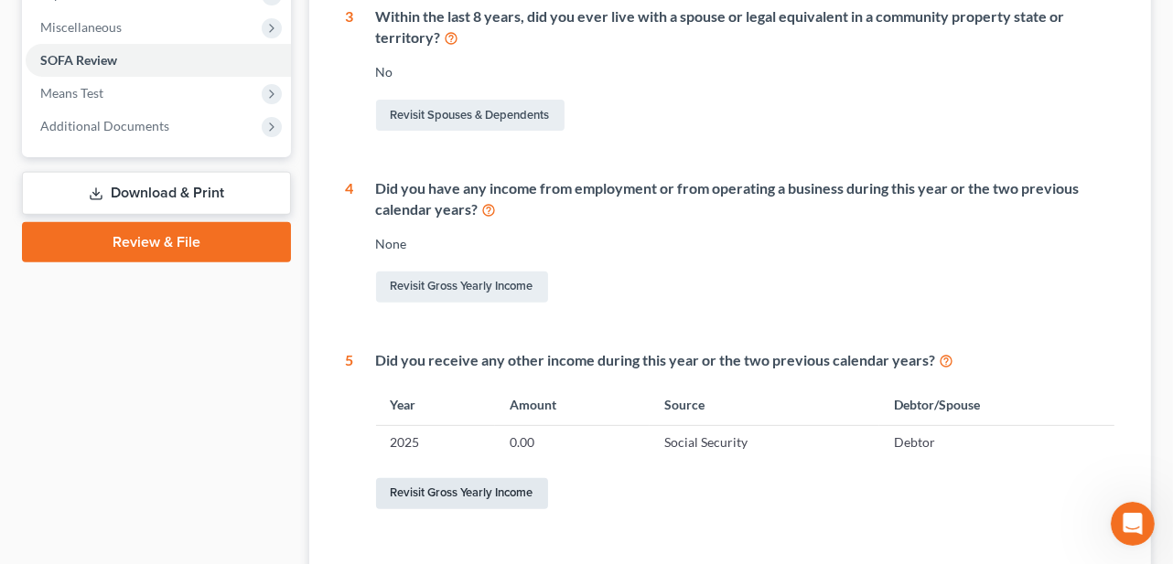
click at [517, 494] on link "Revisit Gross Yearly Income" at bounding box center [462, 493] width 172 height 31
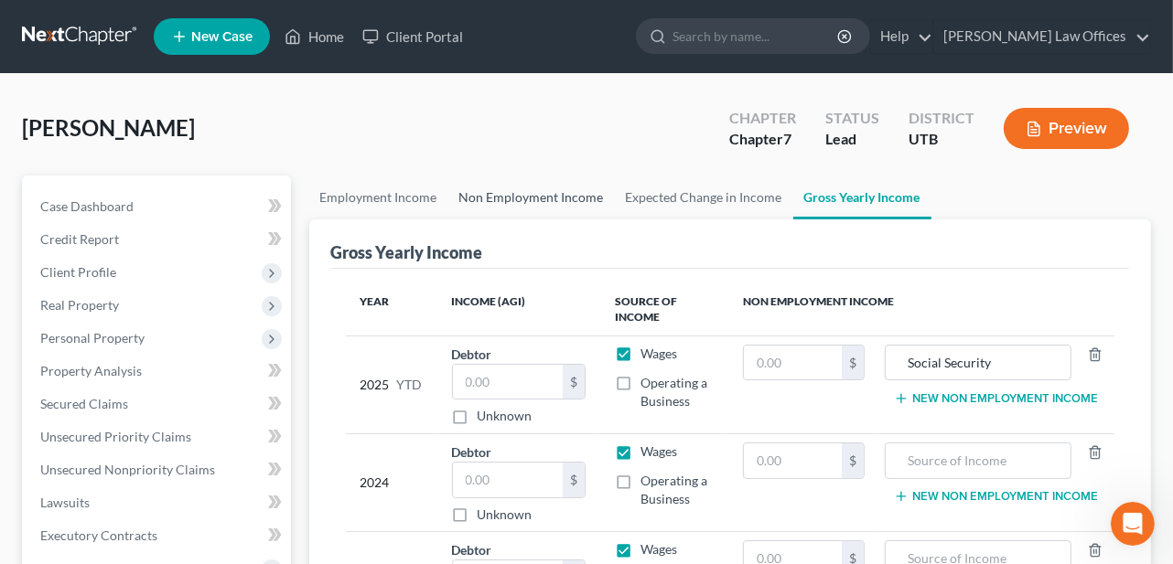
click at [534, 206] on link "Non Employment Income" at bounding box center [531, 198] width 166 height 44
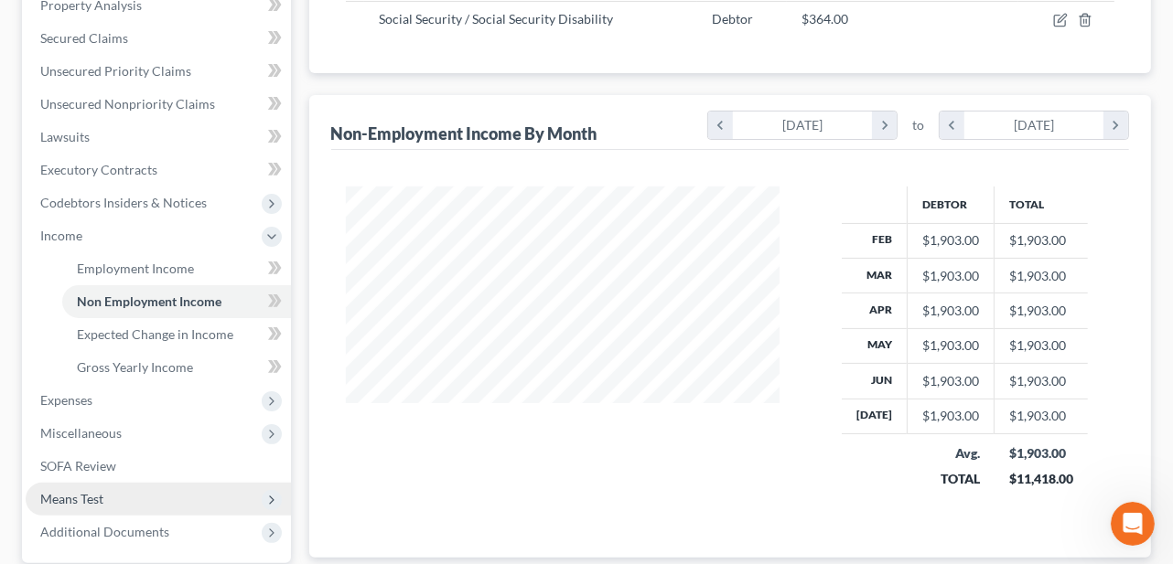
scroll to position [538, 0]
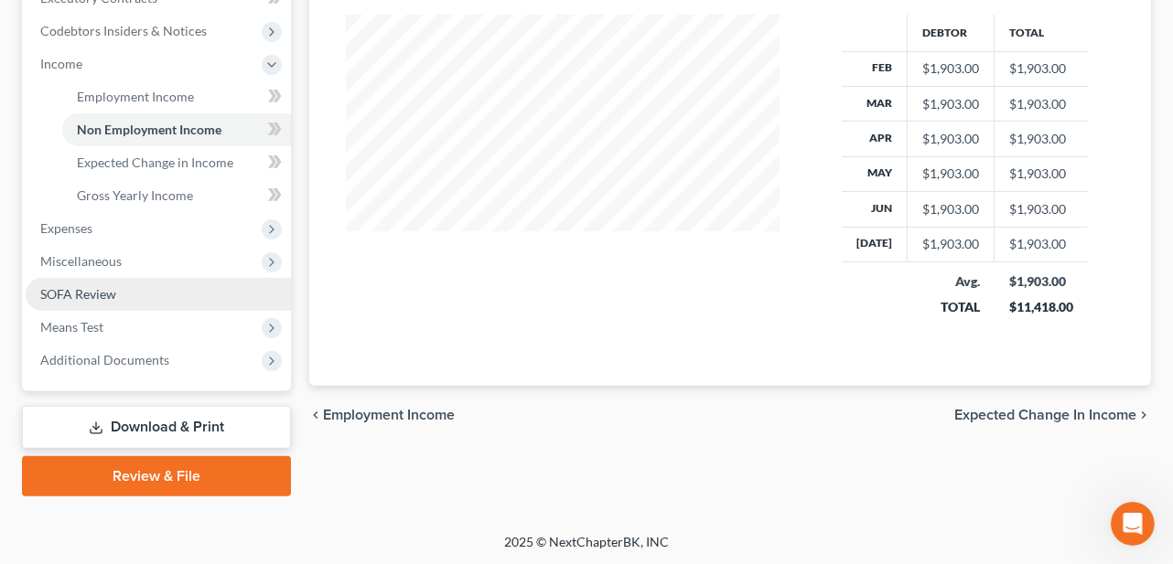
click at [118, 301] on link "SOFA Review" at bounding box center [158, 294] width 265 height 33
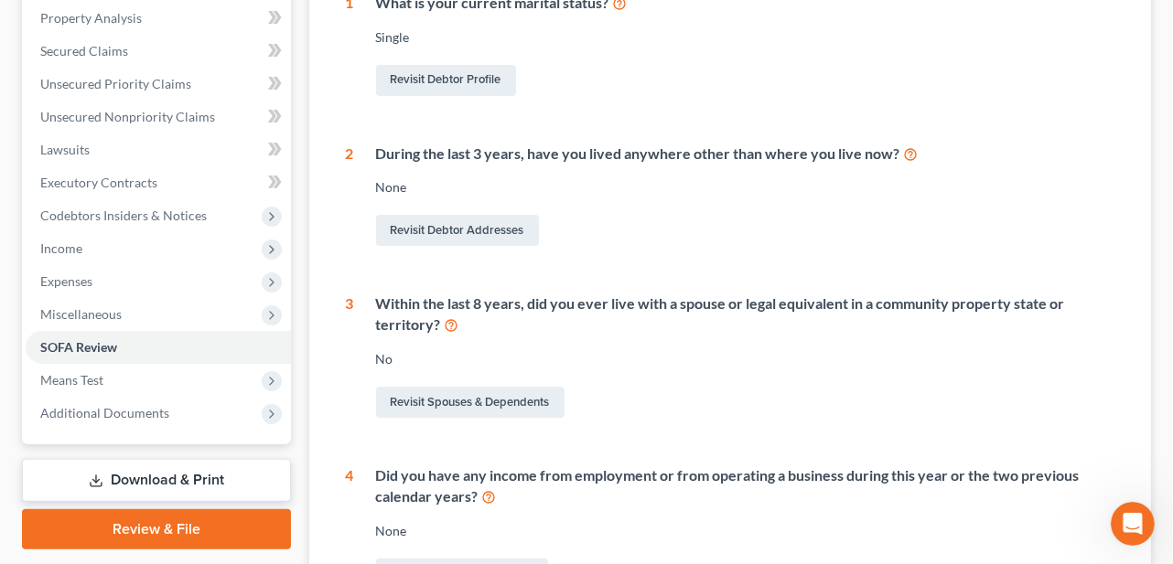
scroll to position [91, 0]
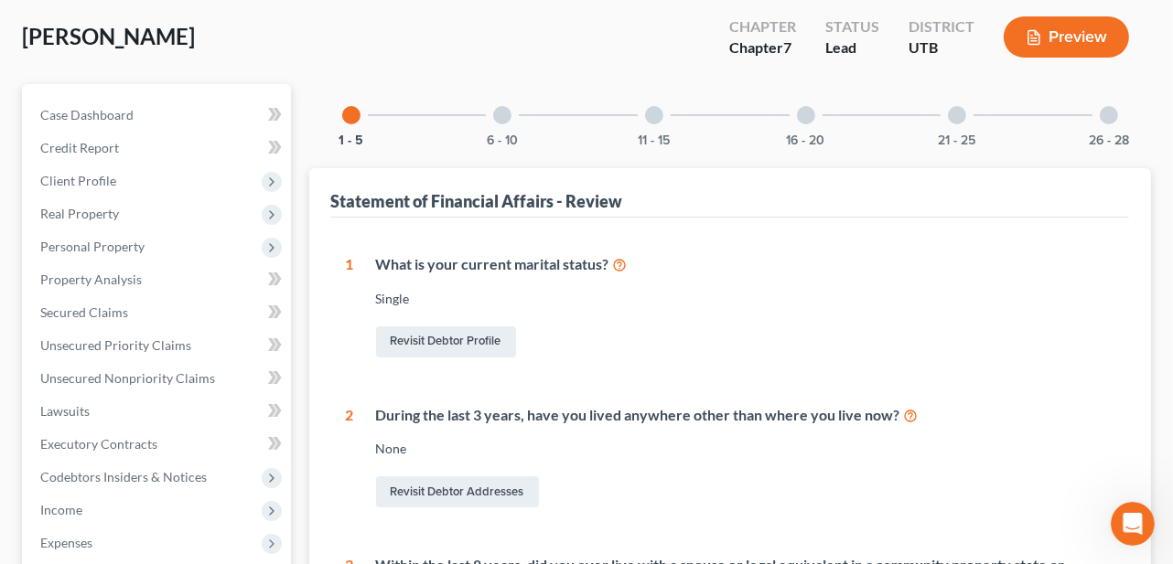
click at [505, 109] on div at bounding box center [502, 115] width 18 height 18
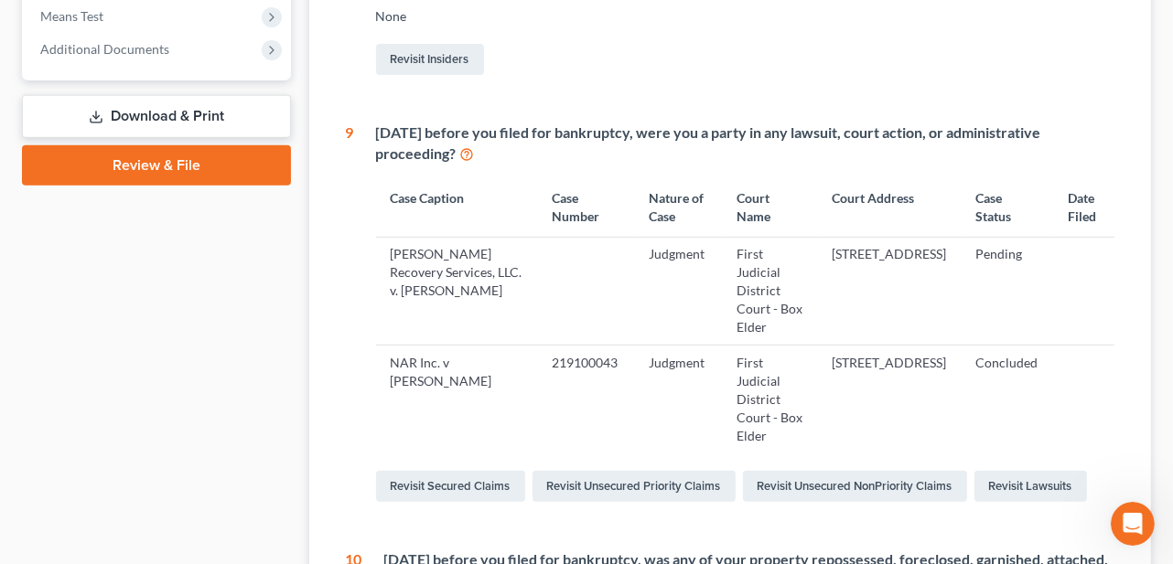
scroll to position [823, 0]
